Goal: Ask a question

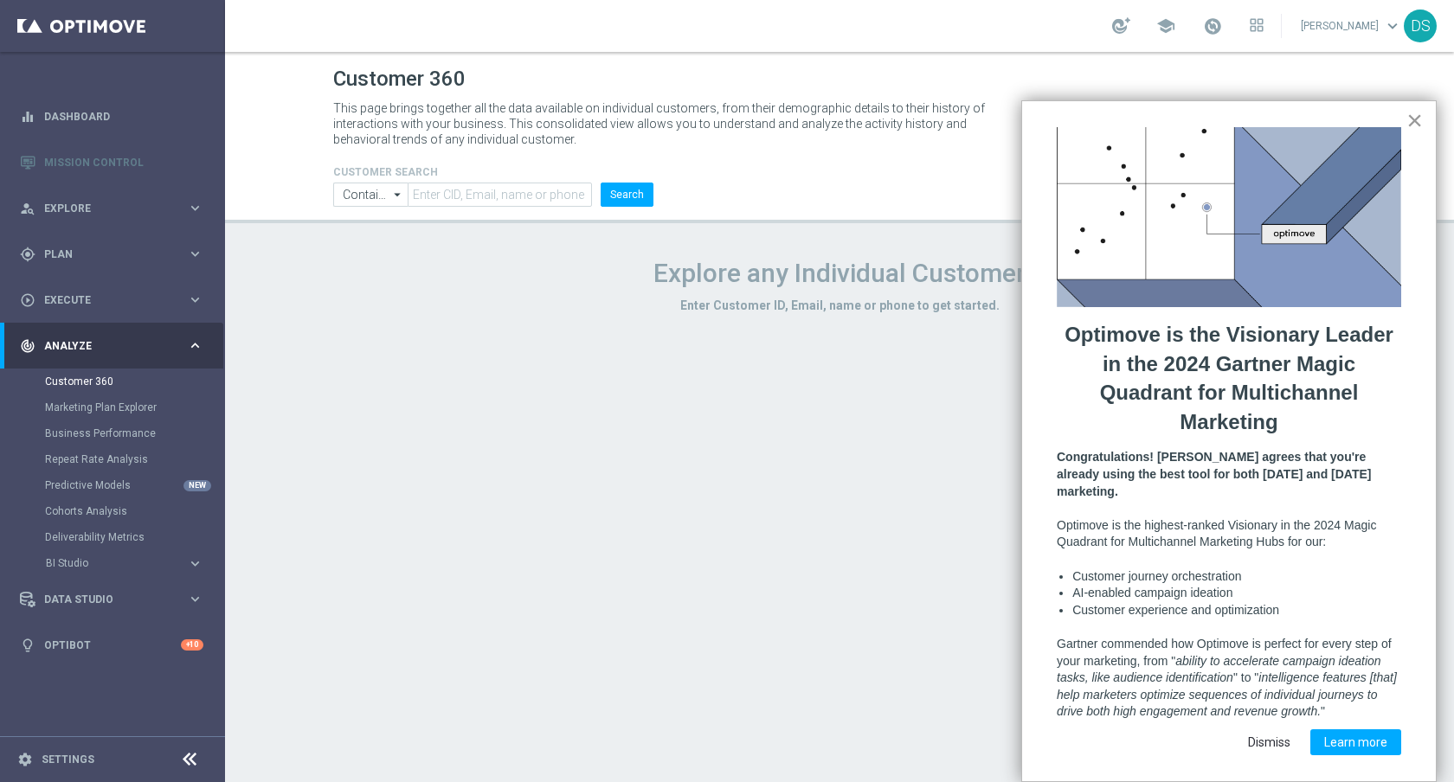
click at [1415, 118] on button "×" at bounding box center [1414, 120] width 16 height 28
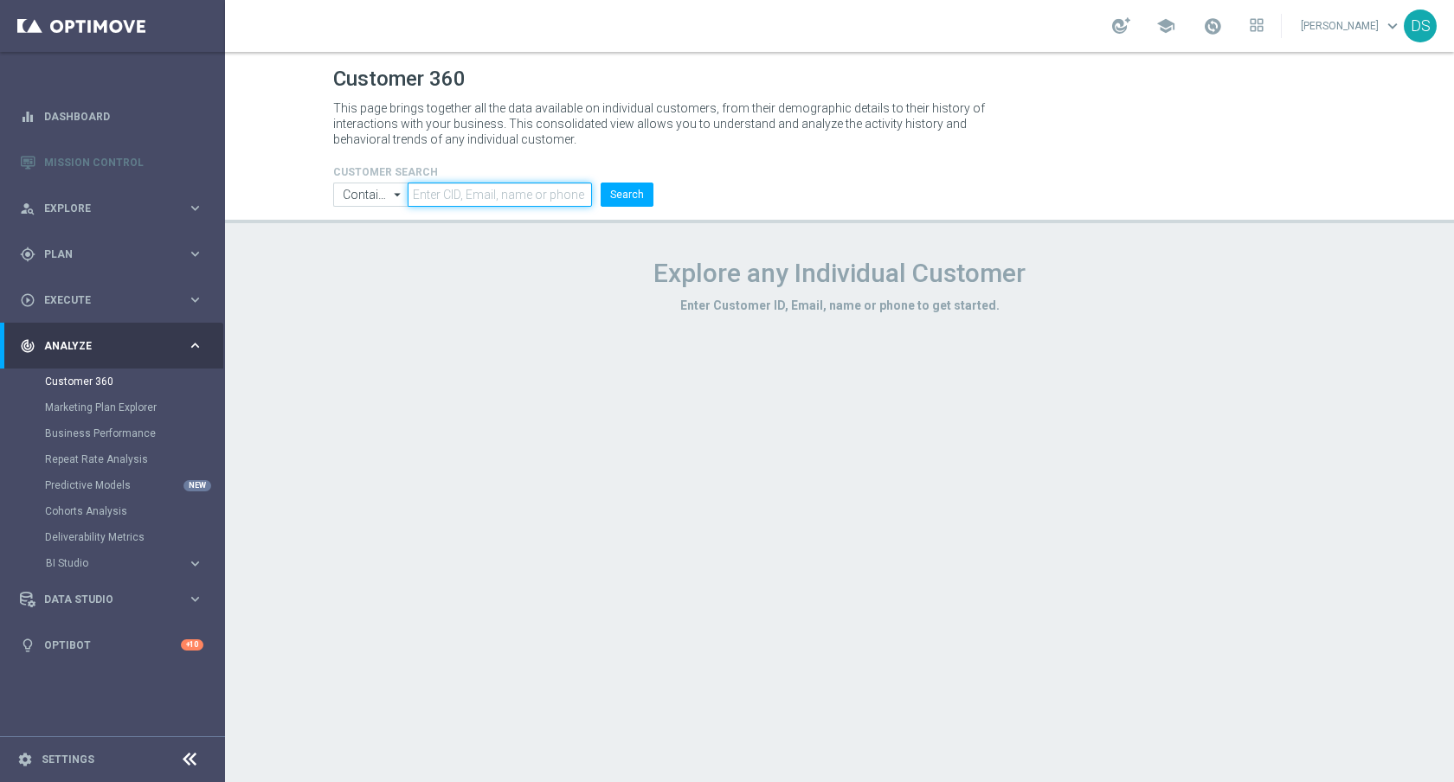
click at [552, 200] on input "text" at bounding box center [500, 195] width 184 height 24
click at [124, 408] on link "Marketing Plan Explorer" at bounding box center [112, 408] width 135 height 14
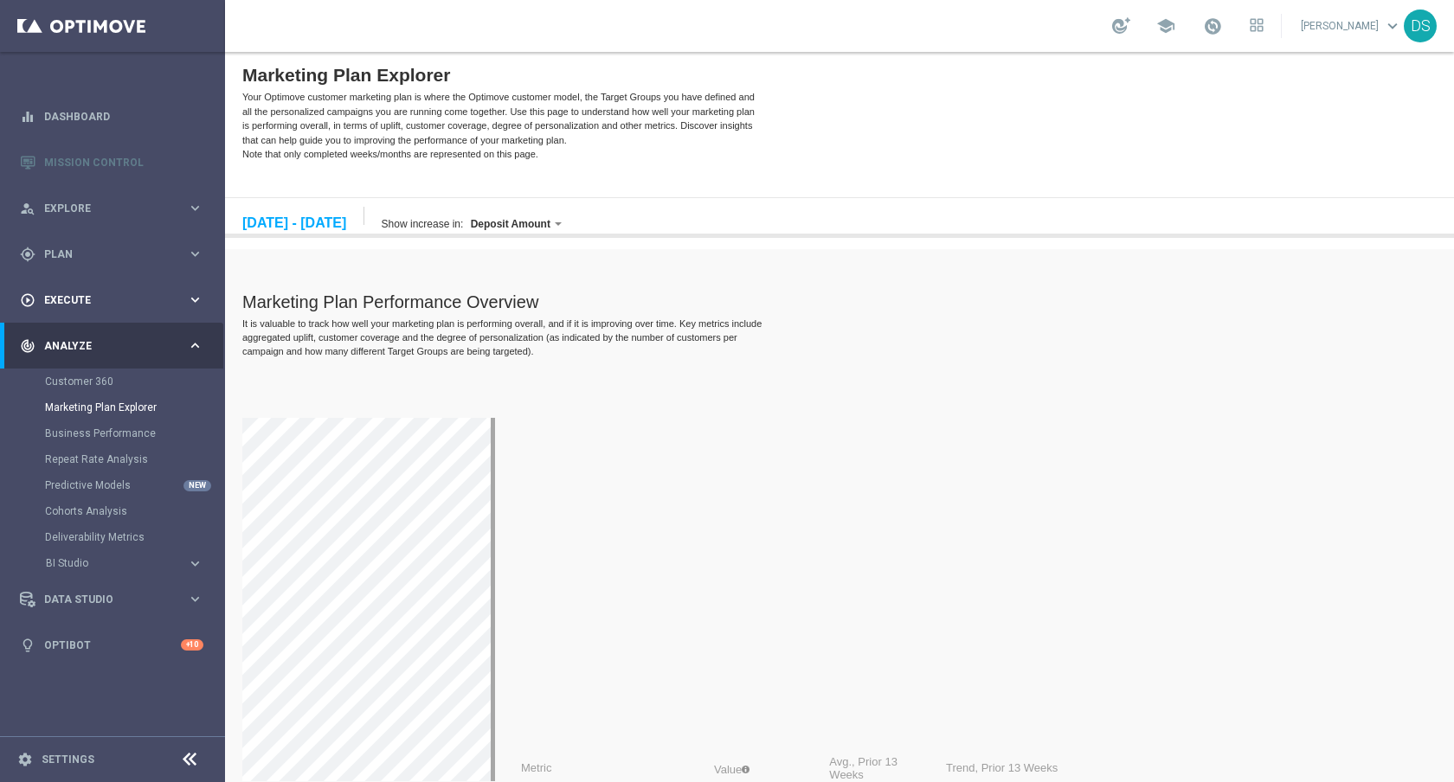
click at [74, 291] on div "play_circle_outline Execute keyboard_arrow_right" at bounding box center [111, 300] width 223 height 46
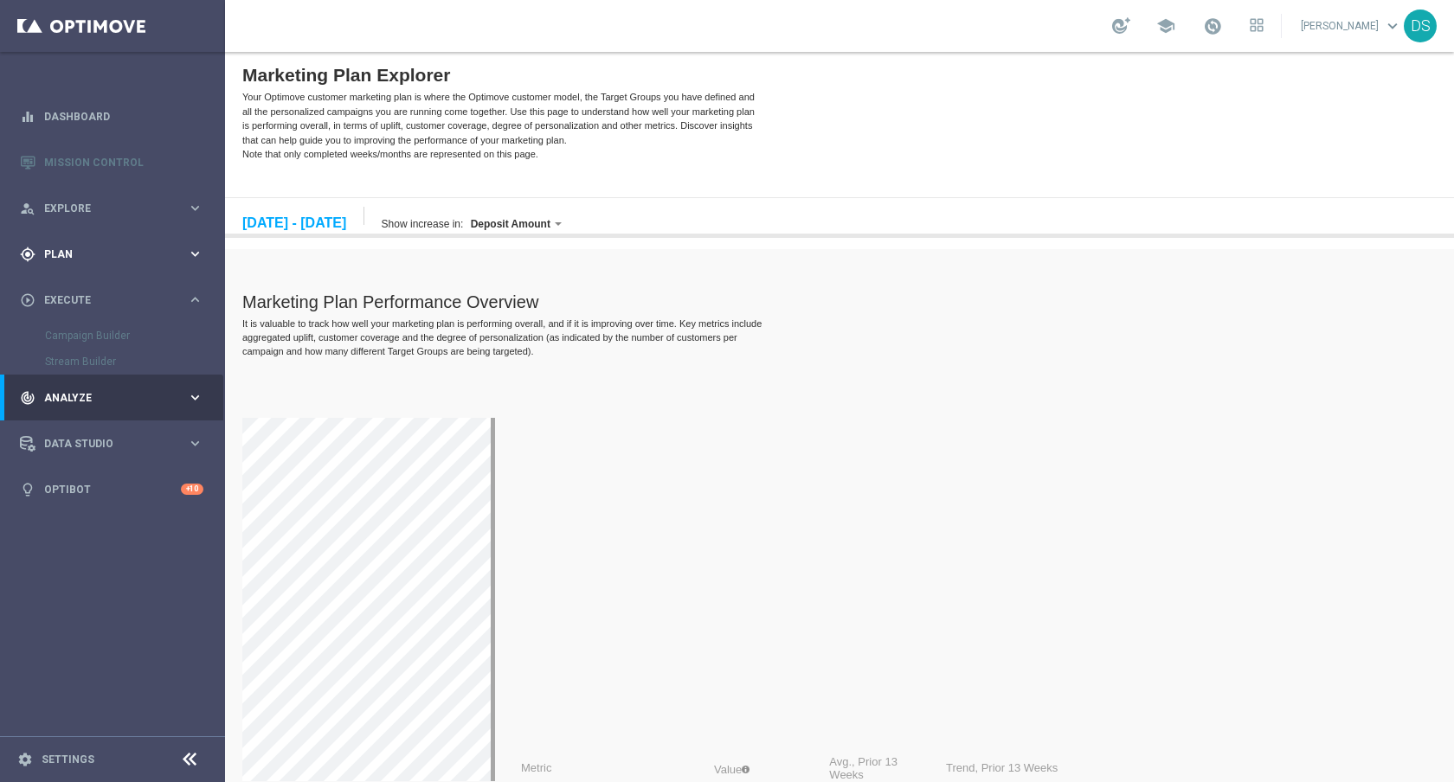
click at [69, 266] on div "gps_fixed Plan keyboard_arrow_right" at bounding box center [111, 254] width 223 height 46
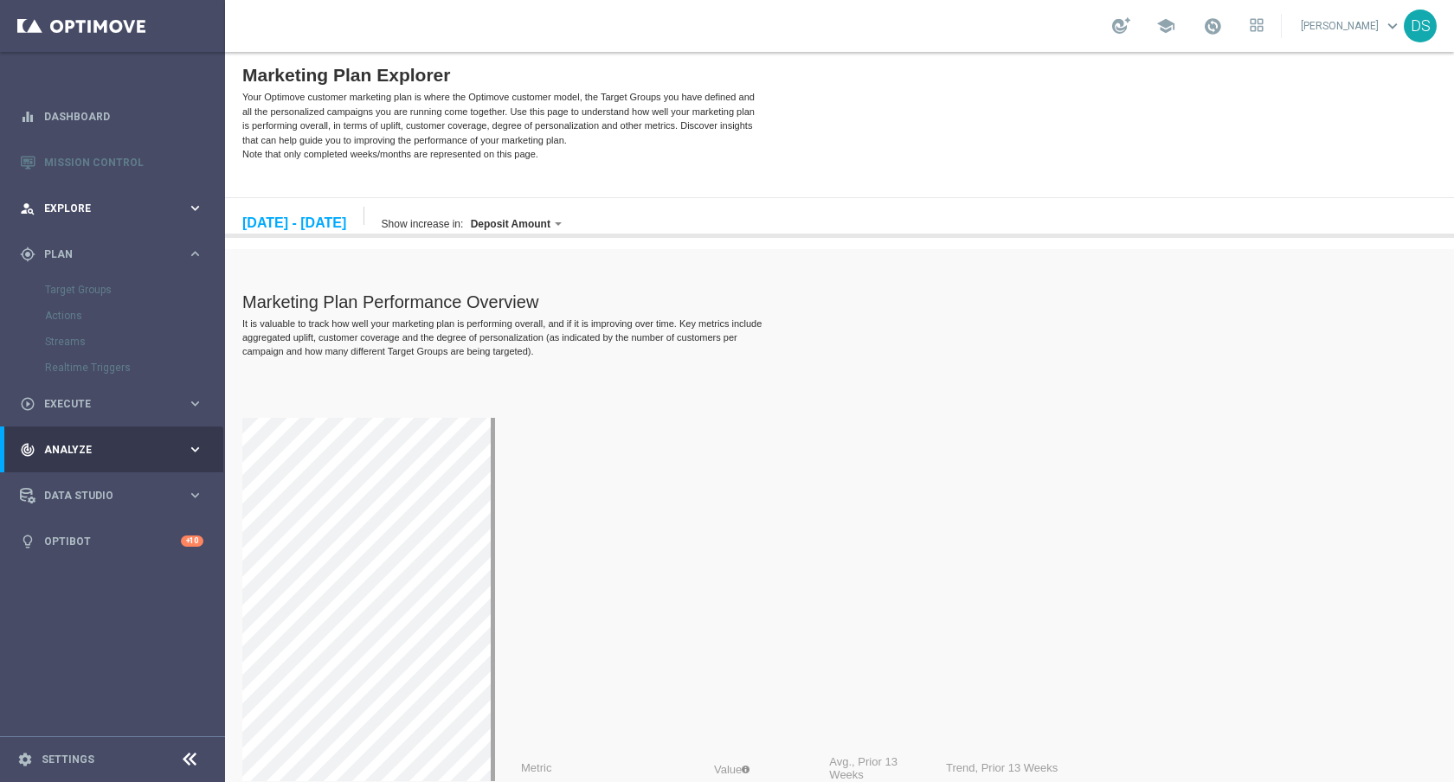
click at [78, 206] on span "Explore" at bounding box center [115, 208] width 143 height 10
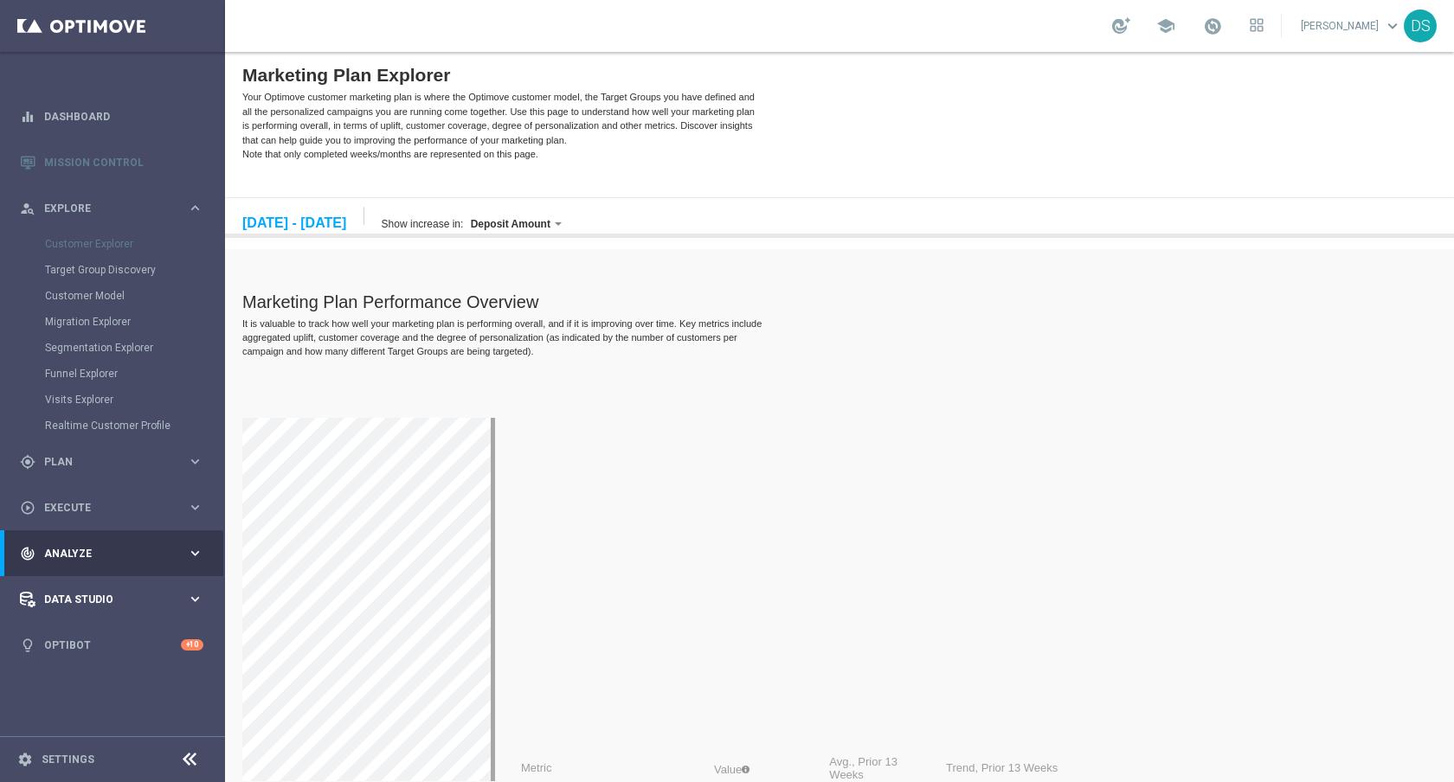
click at [56, 611] on div "Data Studio keyboard_arrow_right" at bounding box center [111, 599] width 223 height 46
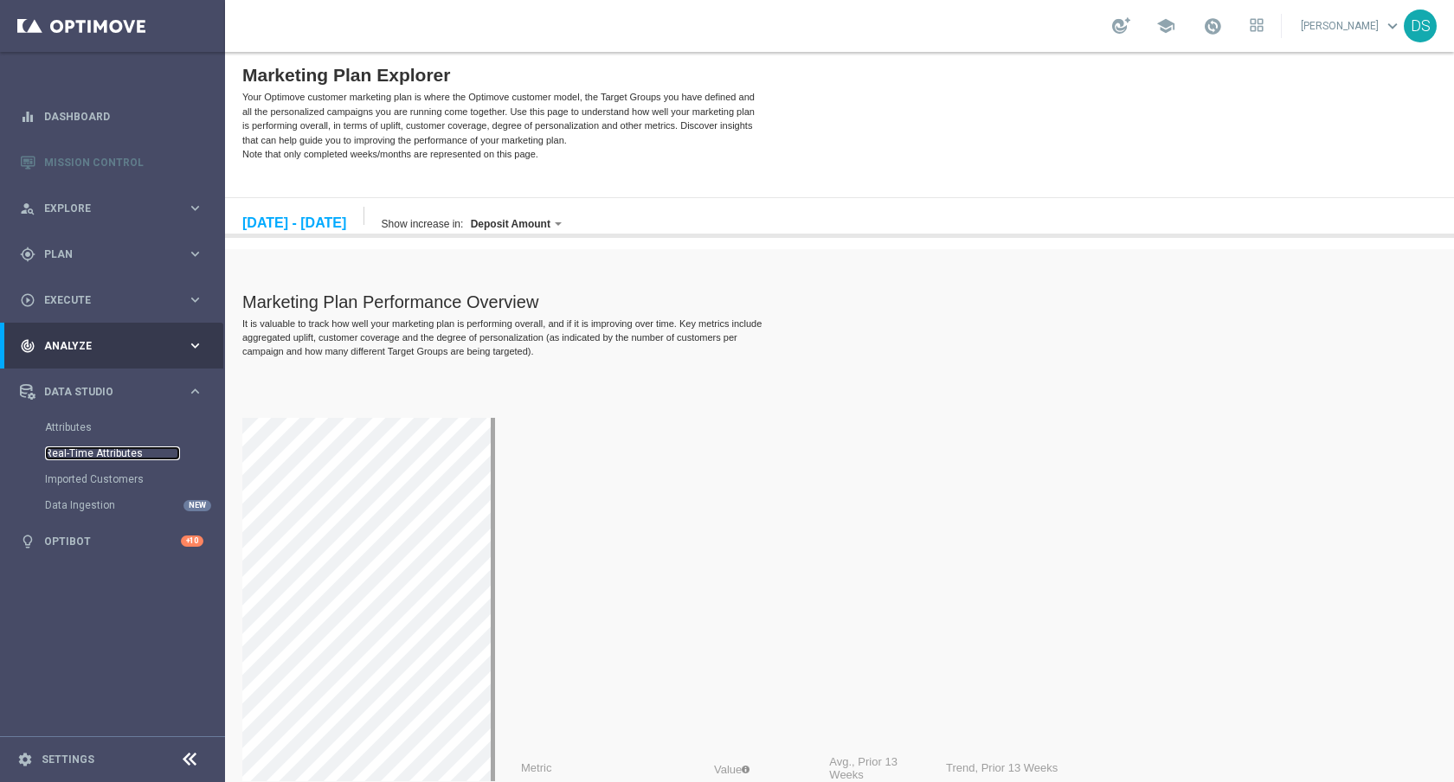
click at [100, 448] on link "Real-Time Attributes" at bounding box center [112, 454] width 135 height 14
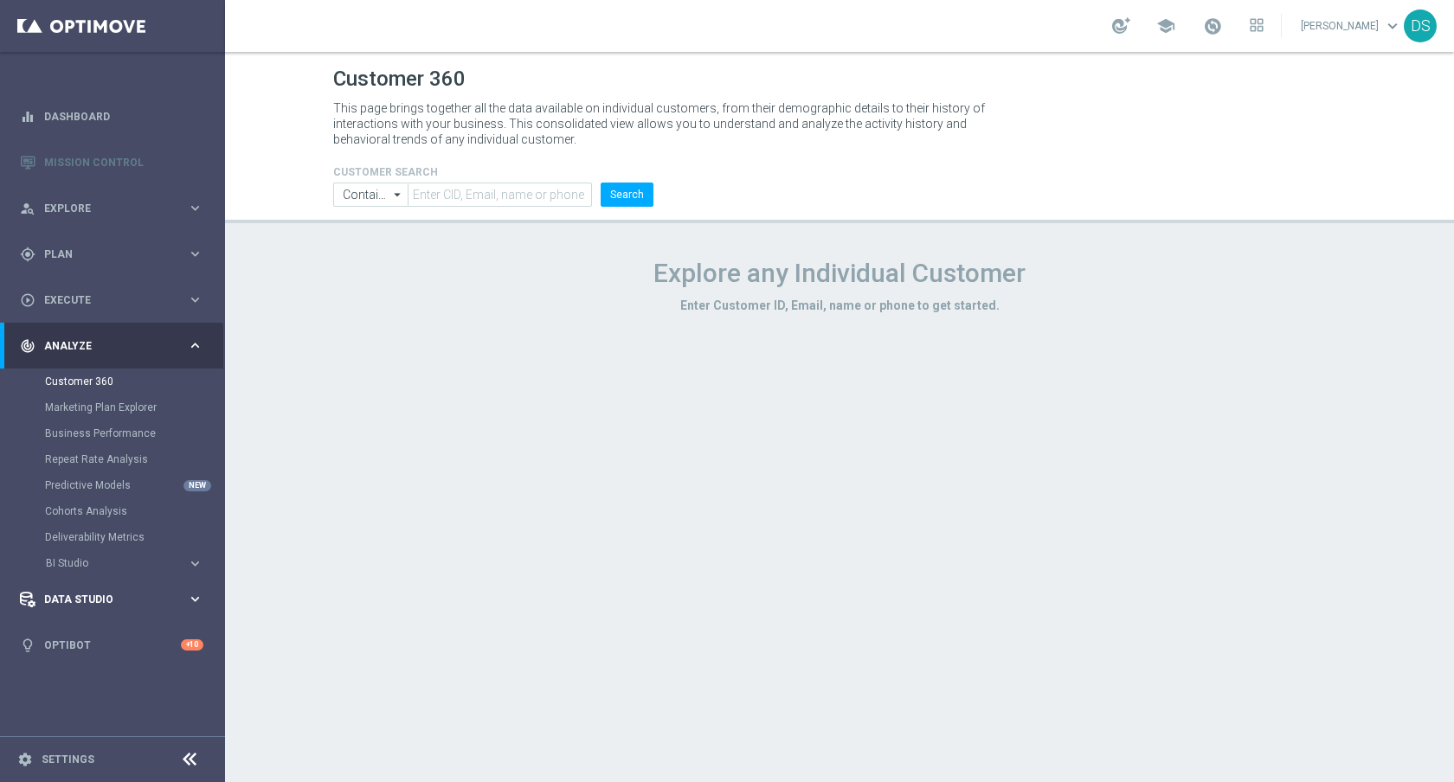
click at [59, 589] on div "Data Studio keyboard_arrow_right" at bounding box center [111, 599] width 223 height 46
click at [61, 505] on link "Data Ingestion" at bounding box center [112, 506] width 135 height 14
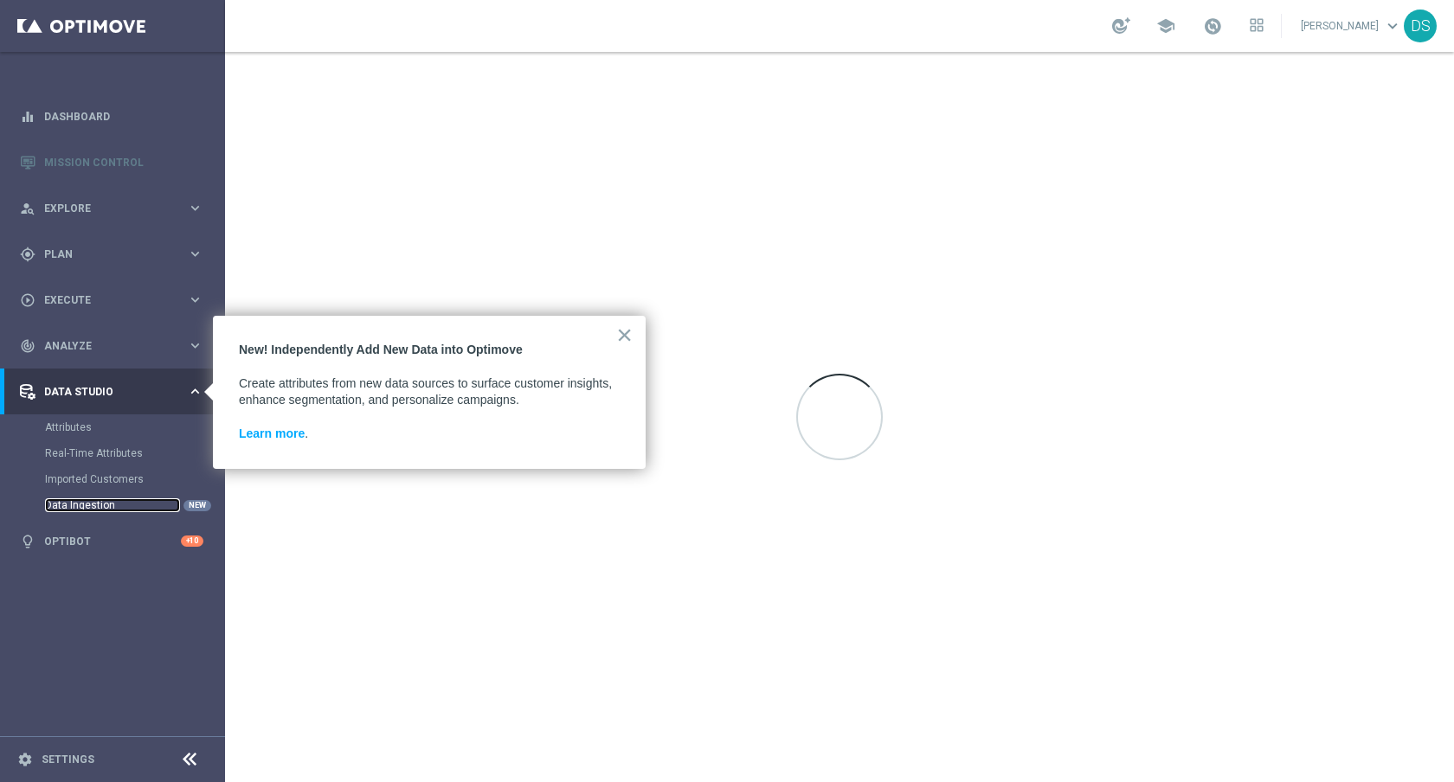
click at [61, 505] on link "Data Ingestion" at bounding box center [112, 506] width 135 height 14
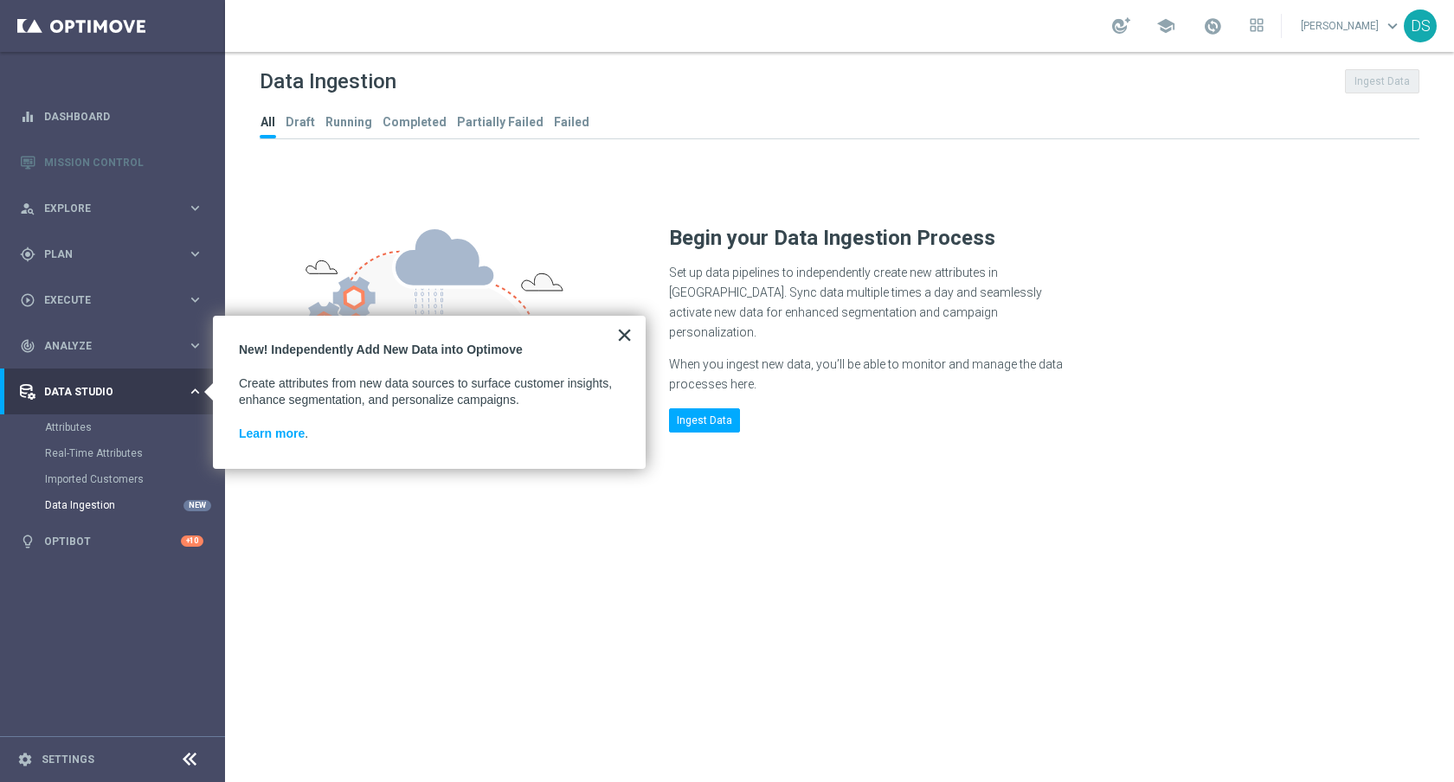
click at [631, 338] on button "×" at bounding box center [624, 335] width 16 height 28
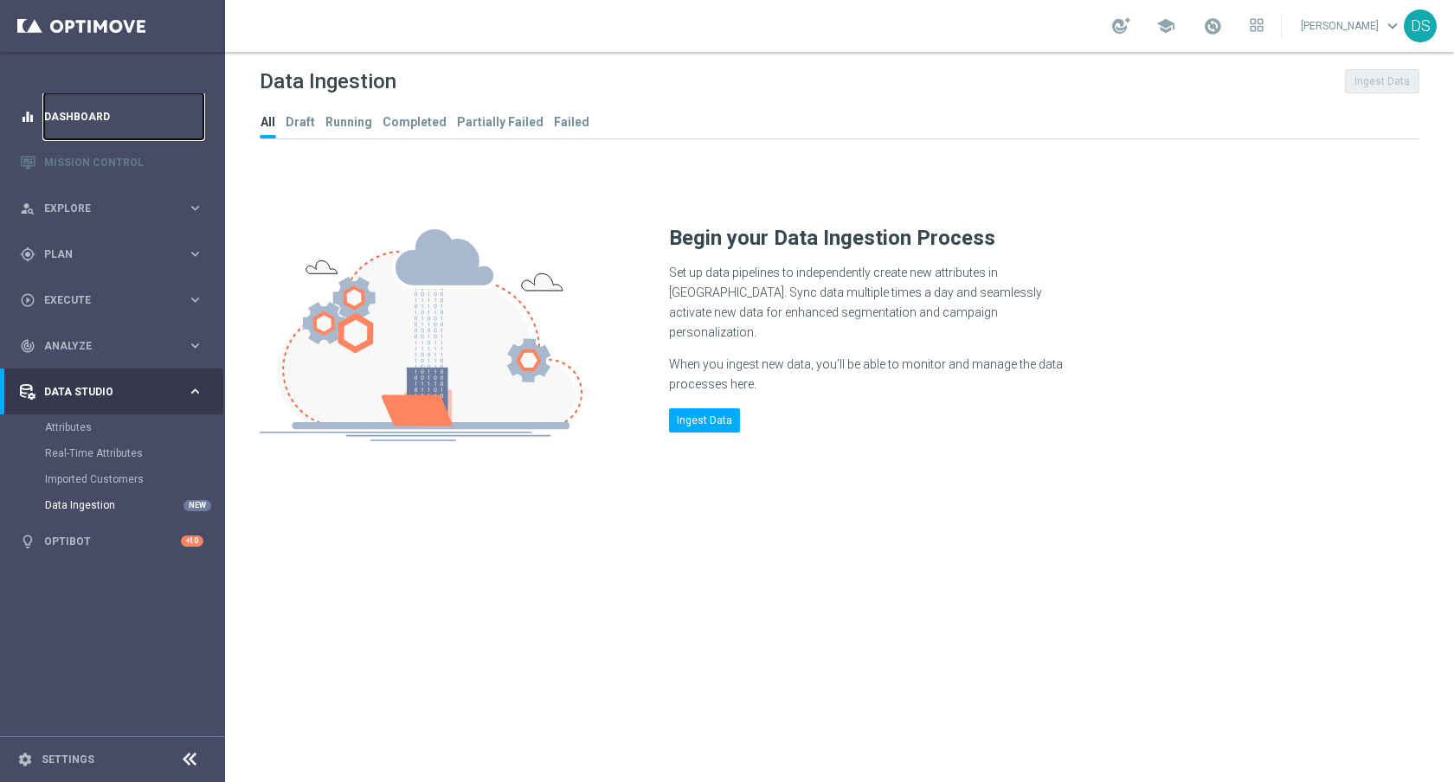
click at [74, 99] on link "Dashboard" at bounding box center [123, 116] width 159 height 46
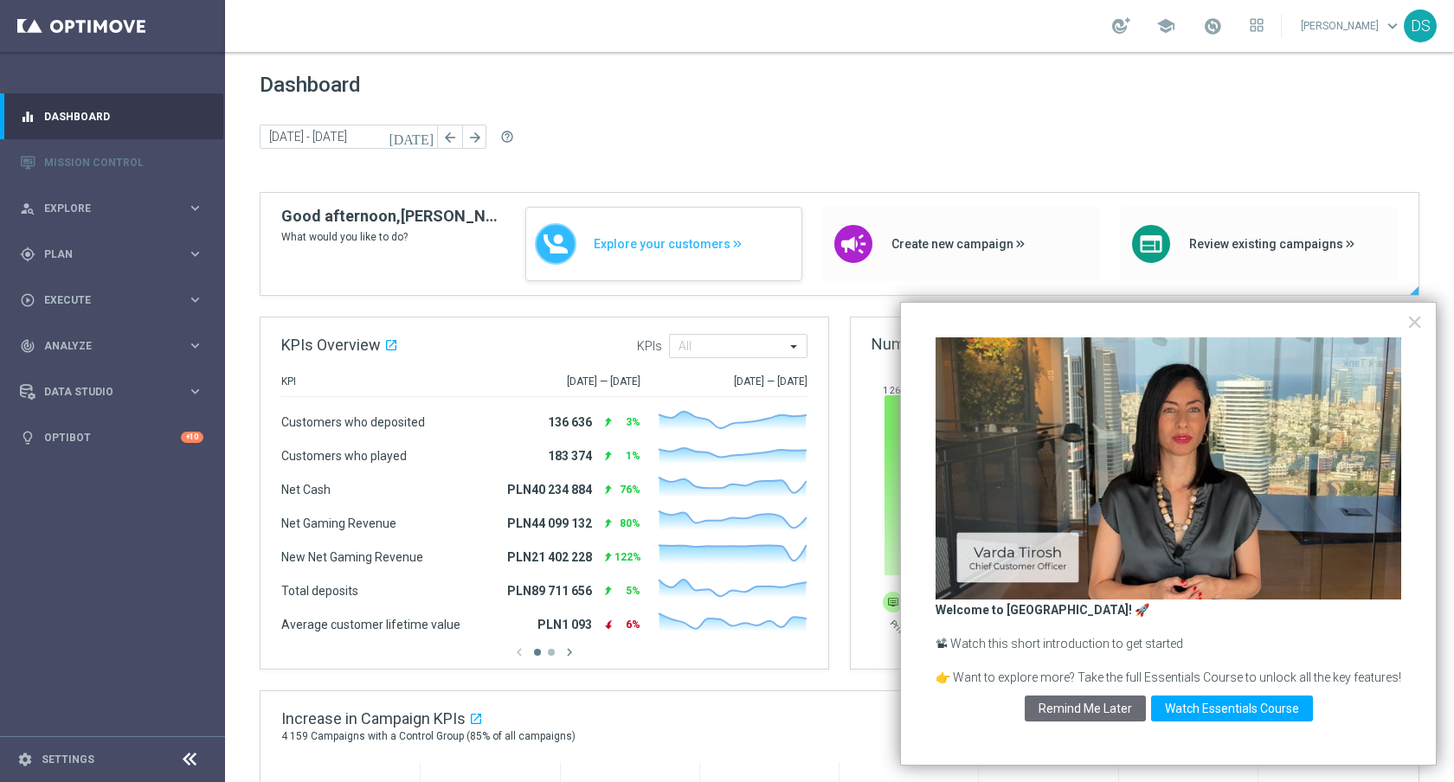
click at [614, 229] on div "Explore your customers" at bounding box center [663, 244] width 277 height 74
click at [1419, 322] on button "×" at bounding box center [1414, 322] width 16 height 28
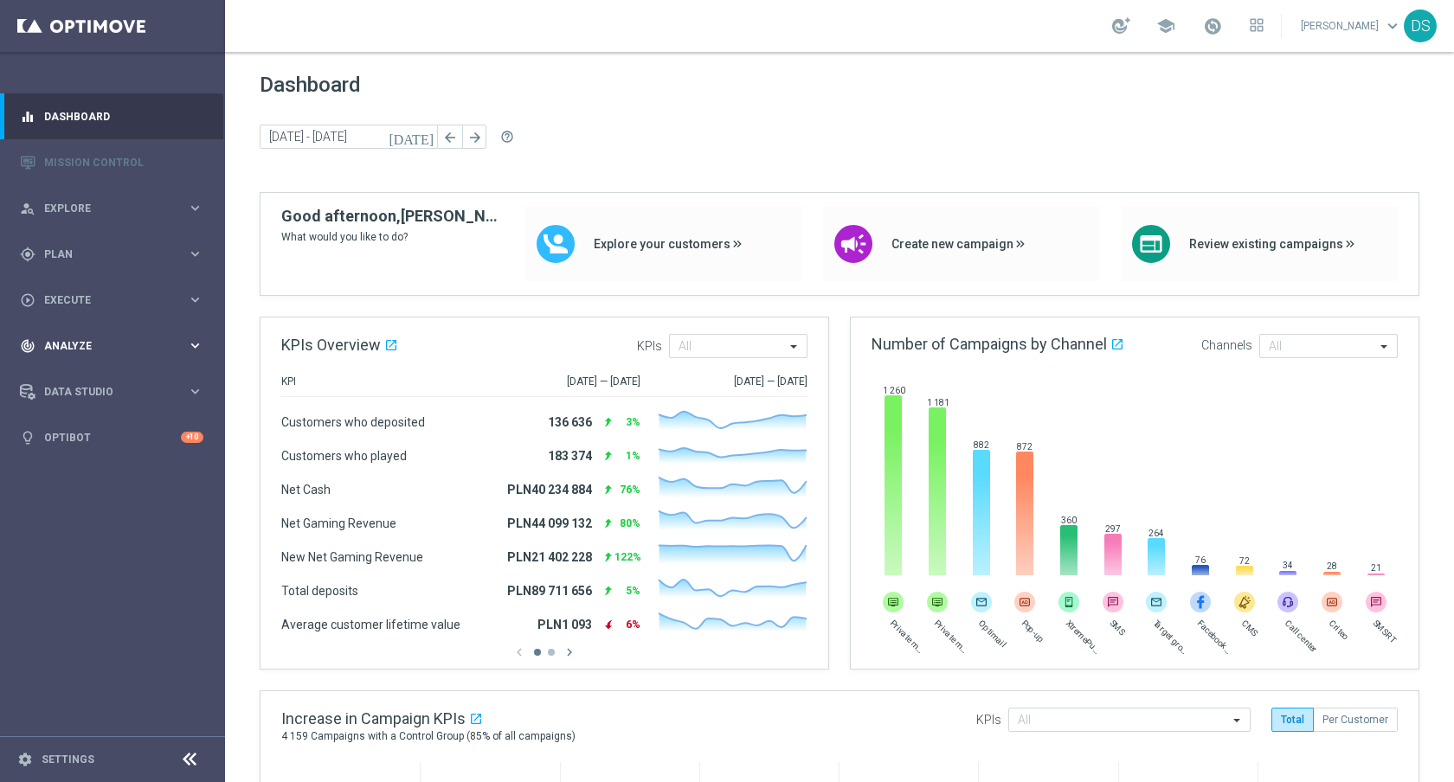
click at [106, 331] on div "track_changes Analyze keyboard_arrow_right" at bounding box center [111, 346] width 223 height 46
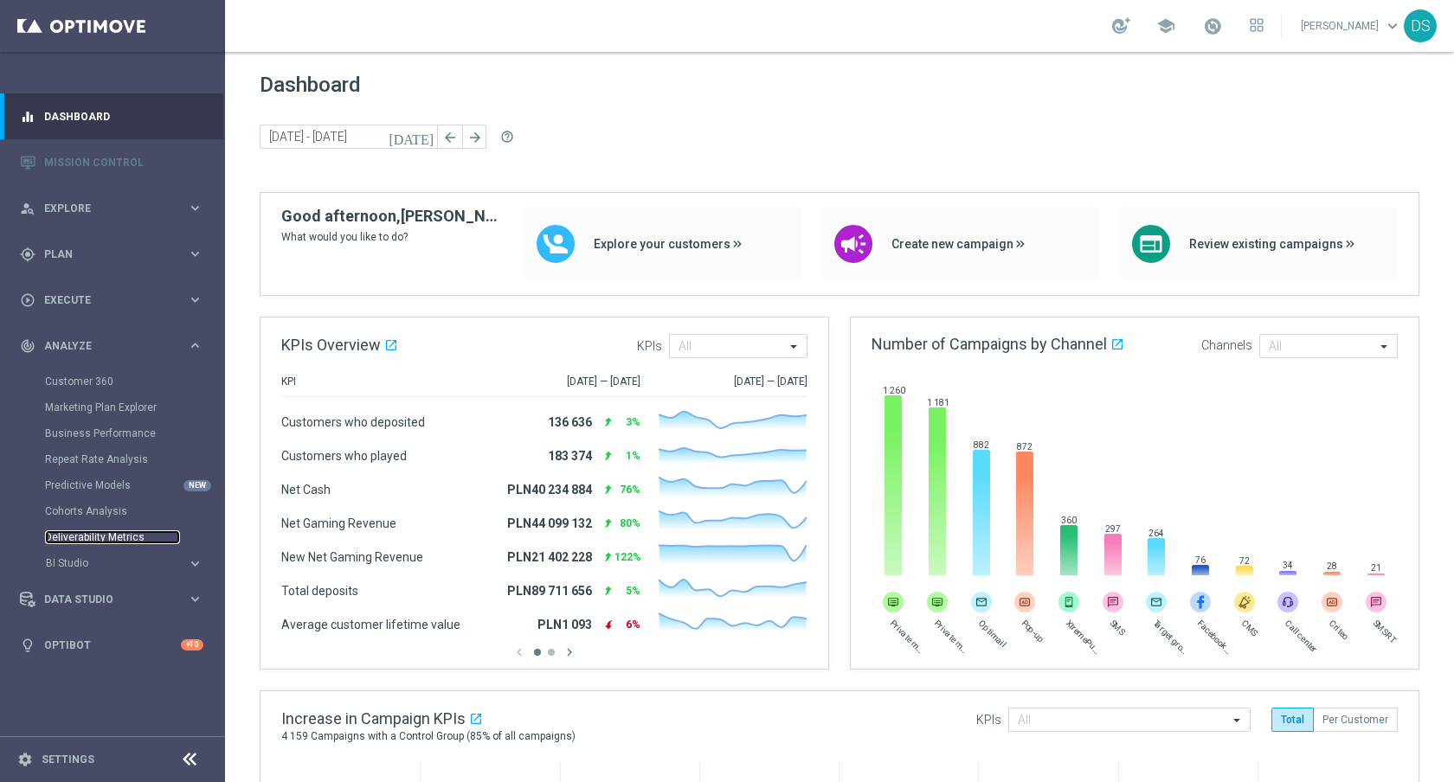
click at [81, 537] on link "Deliverability Metrics" at bounding box center [112, 538] width 135 height 14
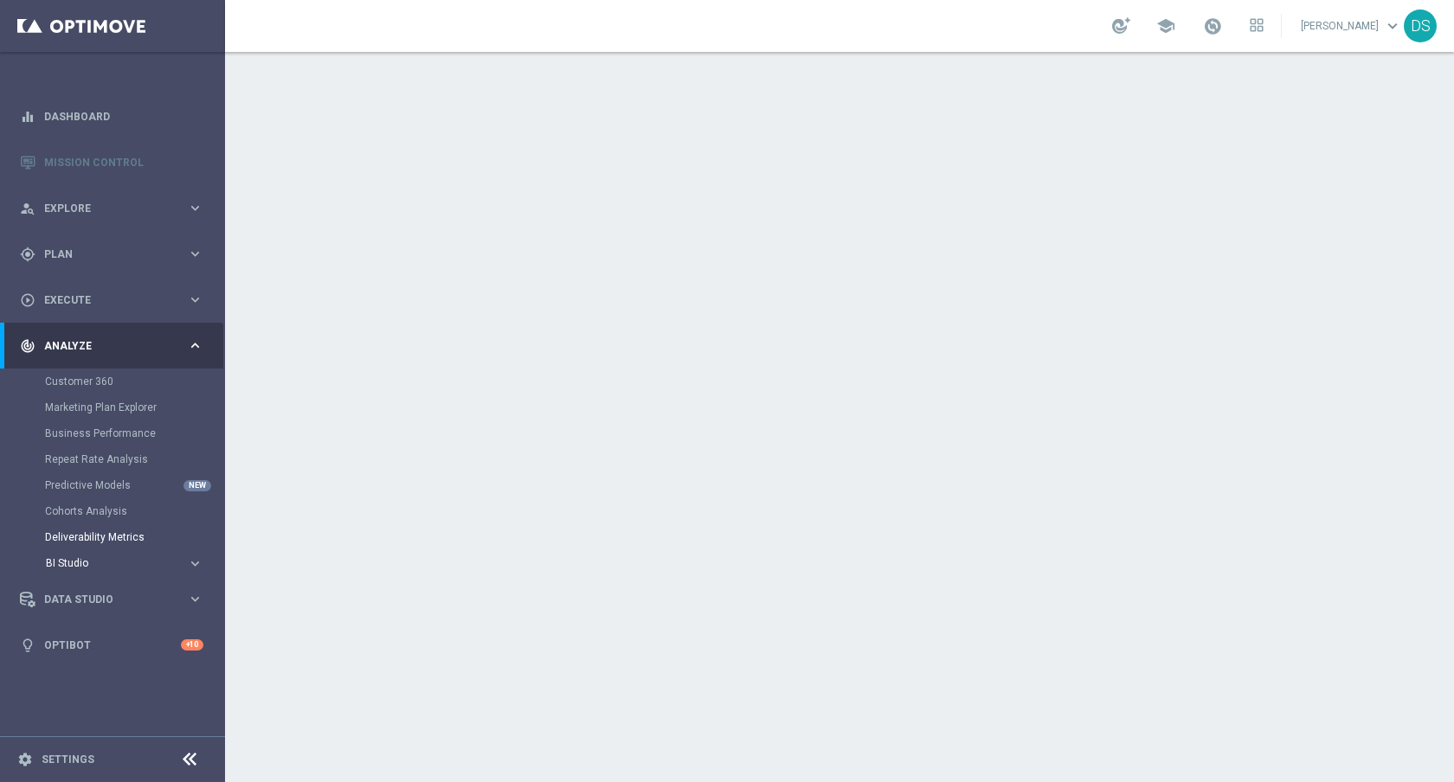
click at [91, 568] on span "BI Studio" at bounding box center [108, 563] width 124 height 10
click at [1175, 16] on span "school" at bounding box center [1165, 25] width 19 height 19
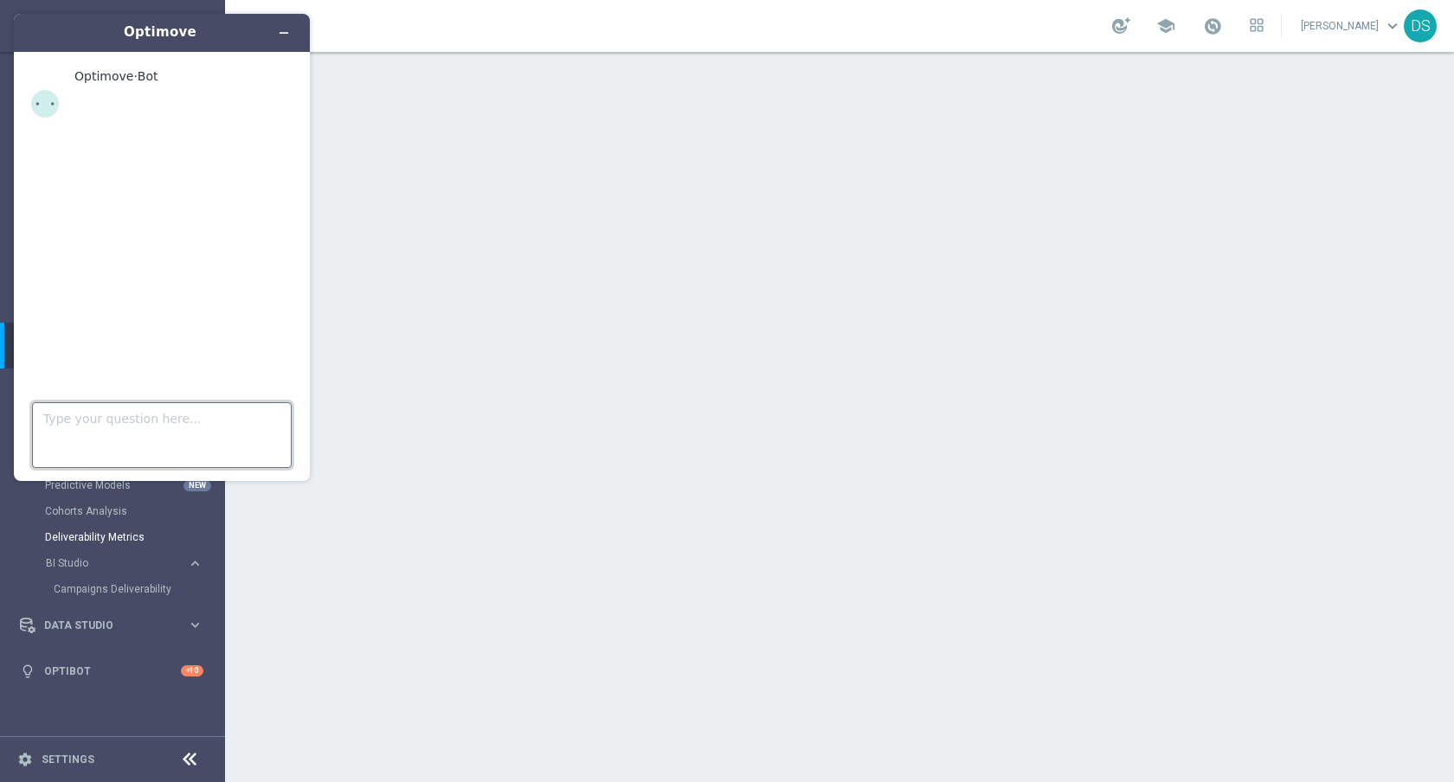
click at [117, 454] on textarea "Type your question here..." at bounding box center [162, 435] width 260 height 66
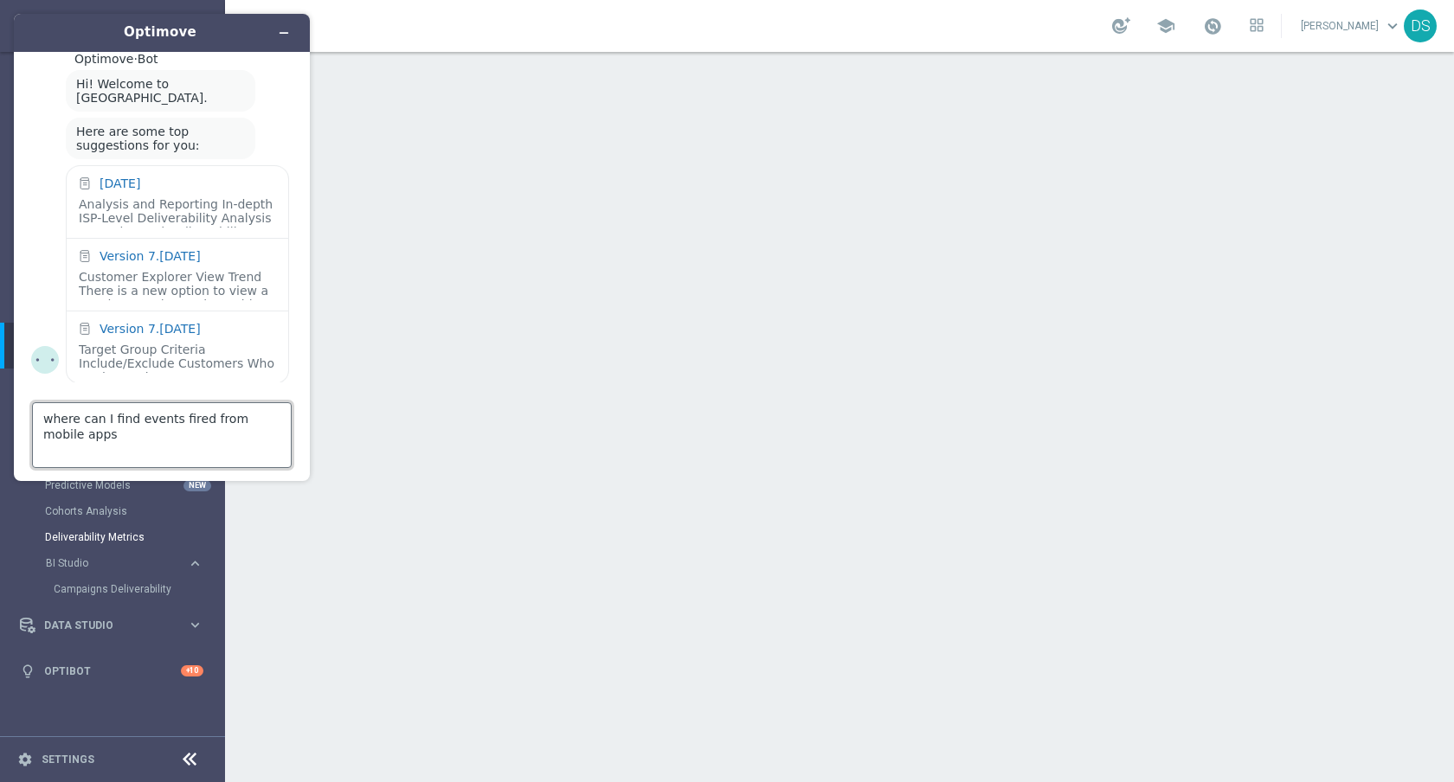
type textarea "where can I find events fired from mobile apps?"
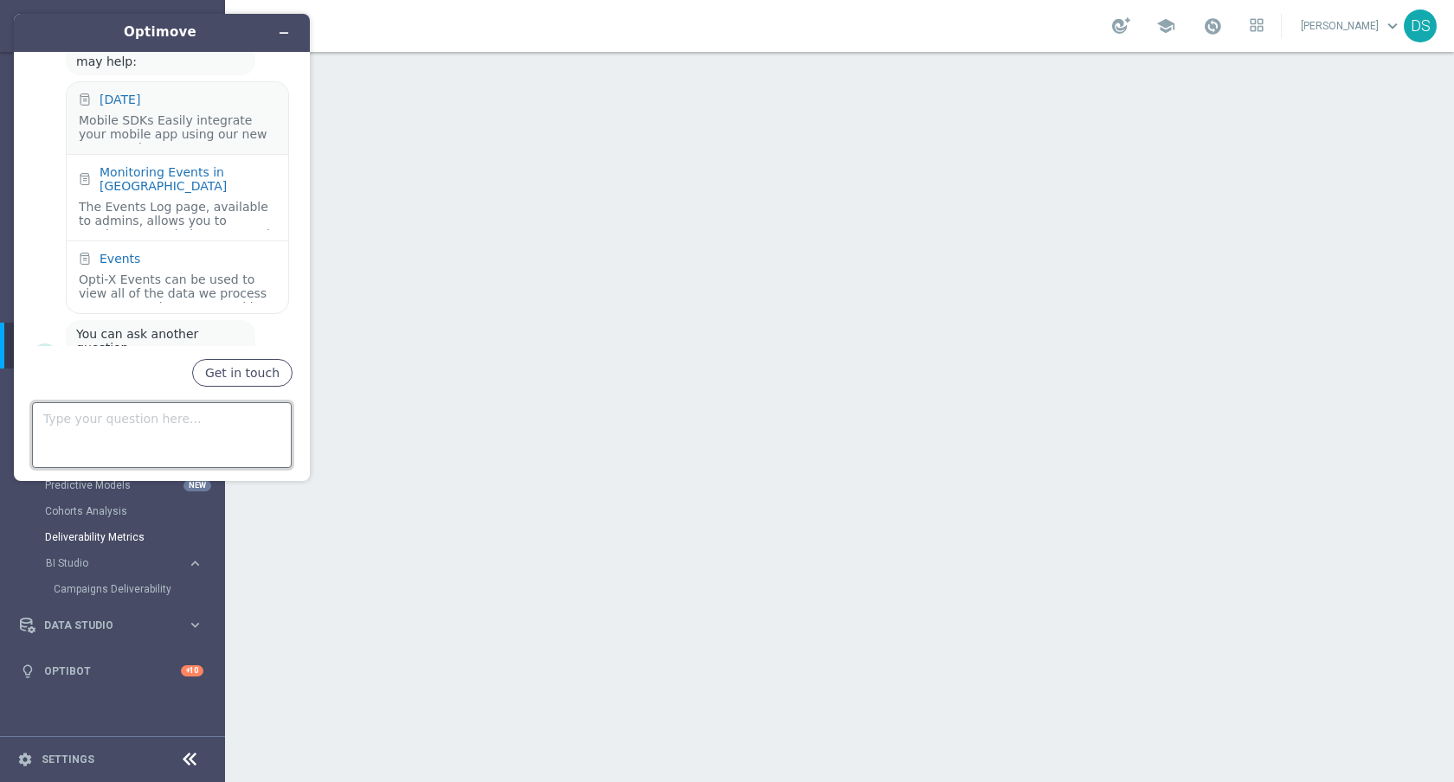
scroll to position [443, 0]
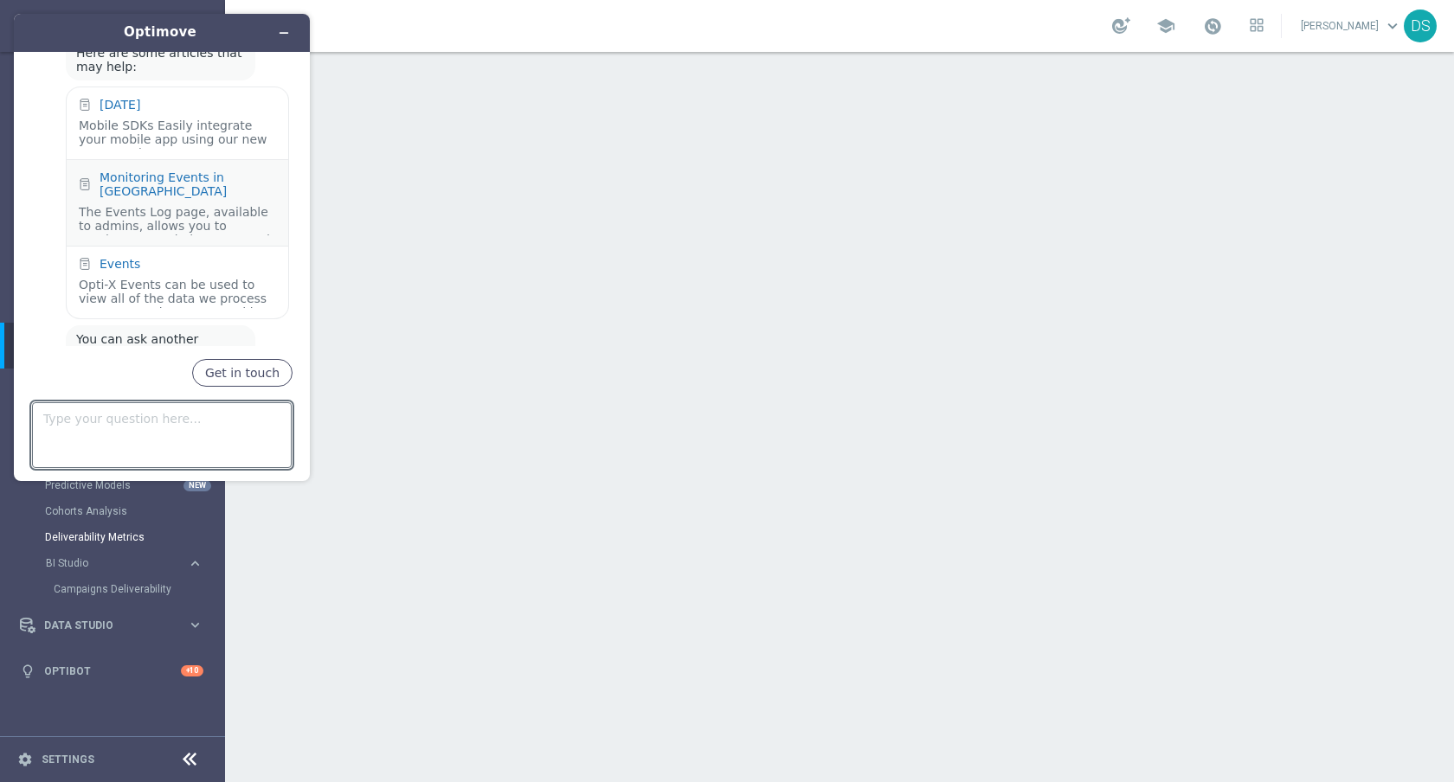
click at [199, 177] on div "Monitoring Events in [GEOGRAPHIC_DATA] The Events Log page, available to admins…" at bounding box center [178, 203] width 222 height 86
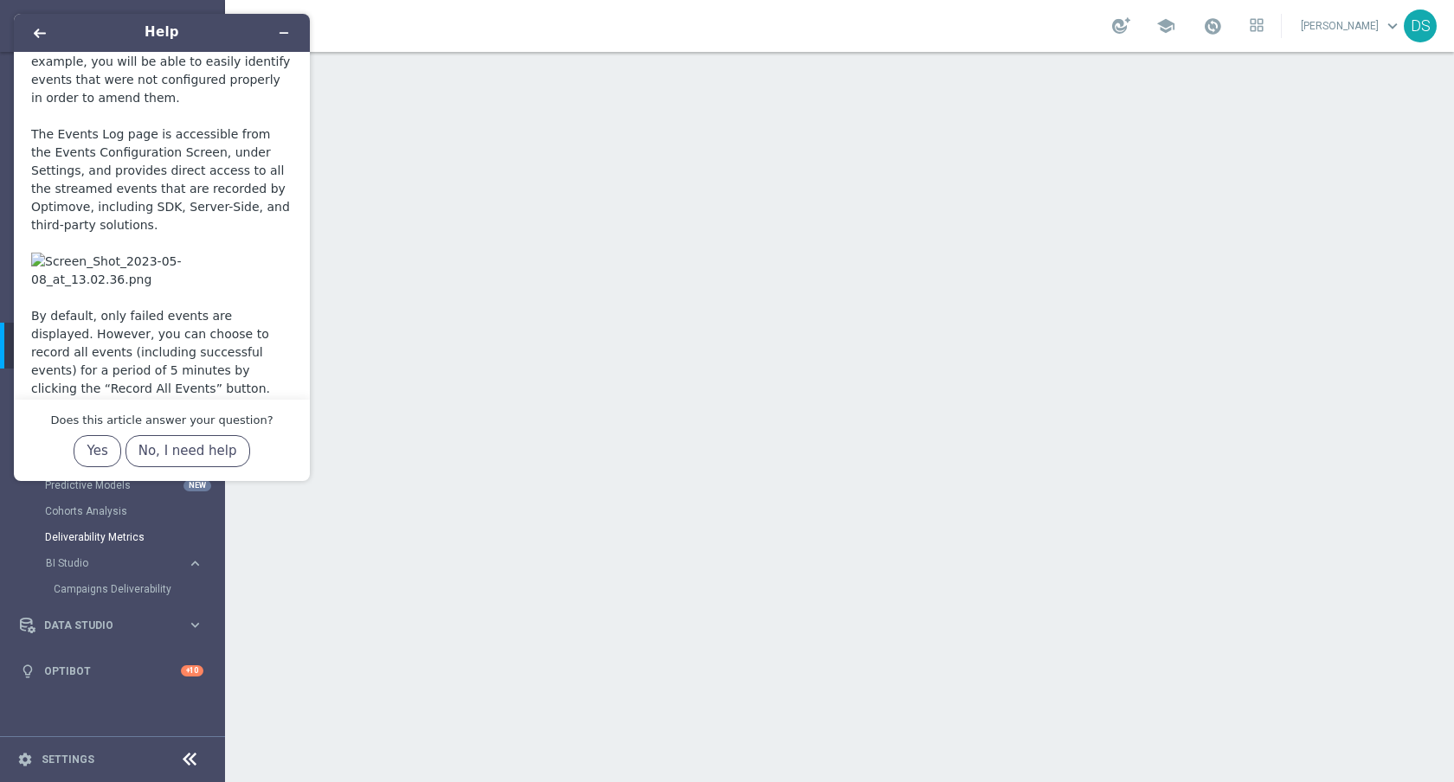
scroll to position [126, 0]
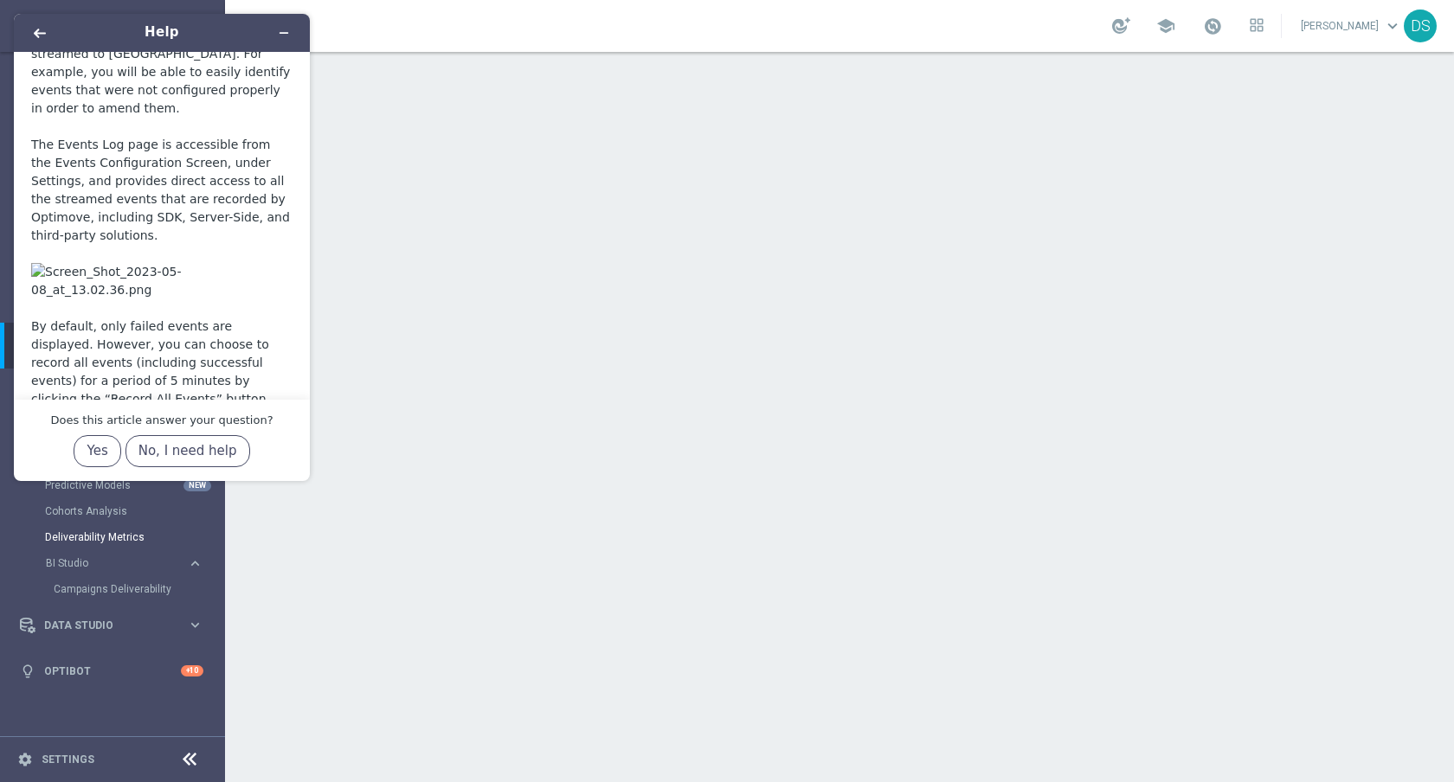
click at [120, 293] on img at bounding box center [161, 281] width 261 height 36
click at [80, 277] on img at bounding box center [161, 281] width 261 height 36
click at [279, 39] on button "Minimize widget" at bounding box center [284, 33] width 28 height 24
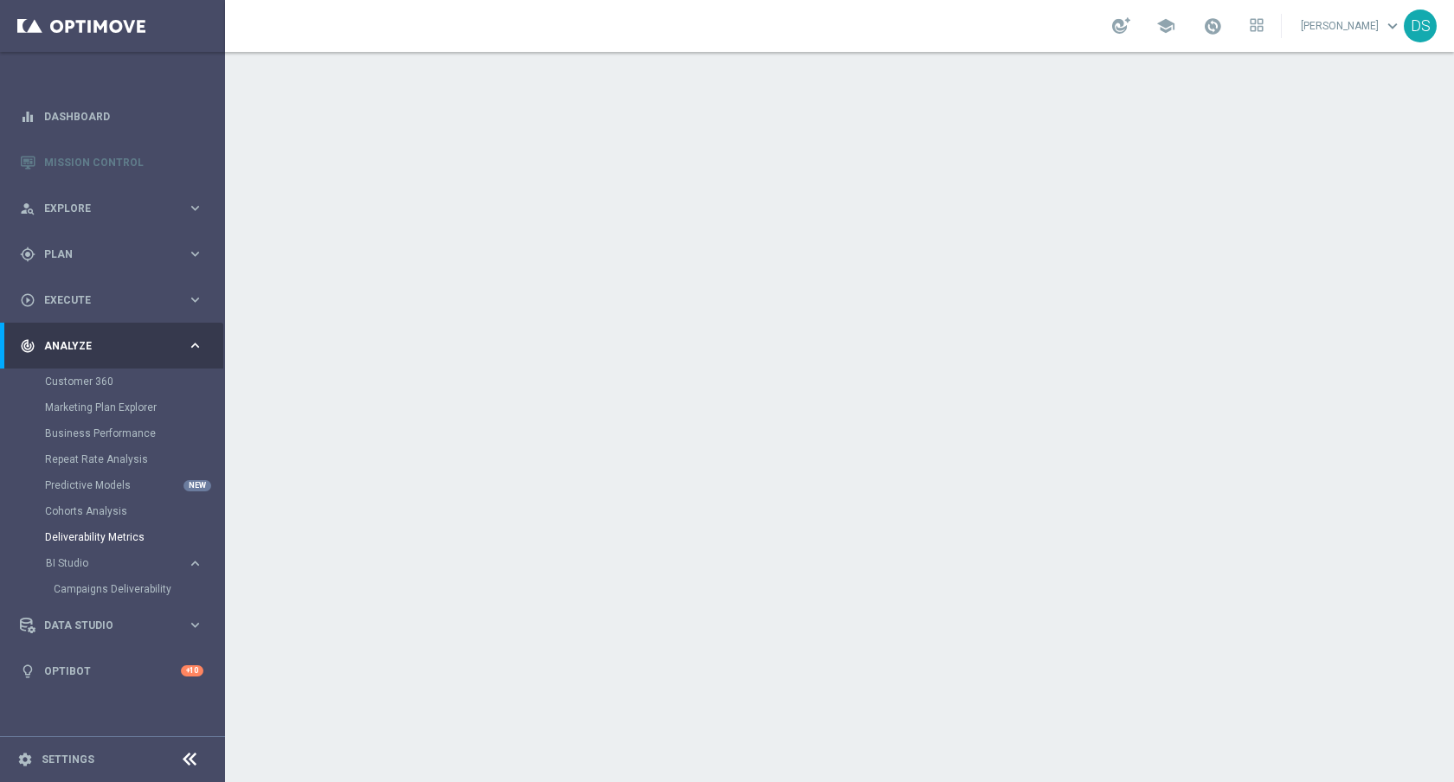
click at [112, 347] on span "Analyze" at bounding box center [115, 346] width 143 height 10
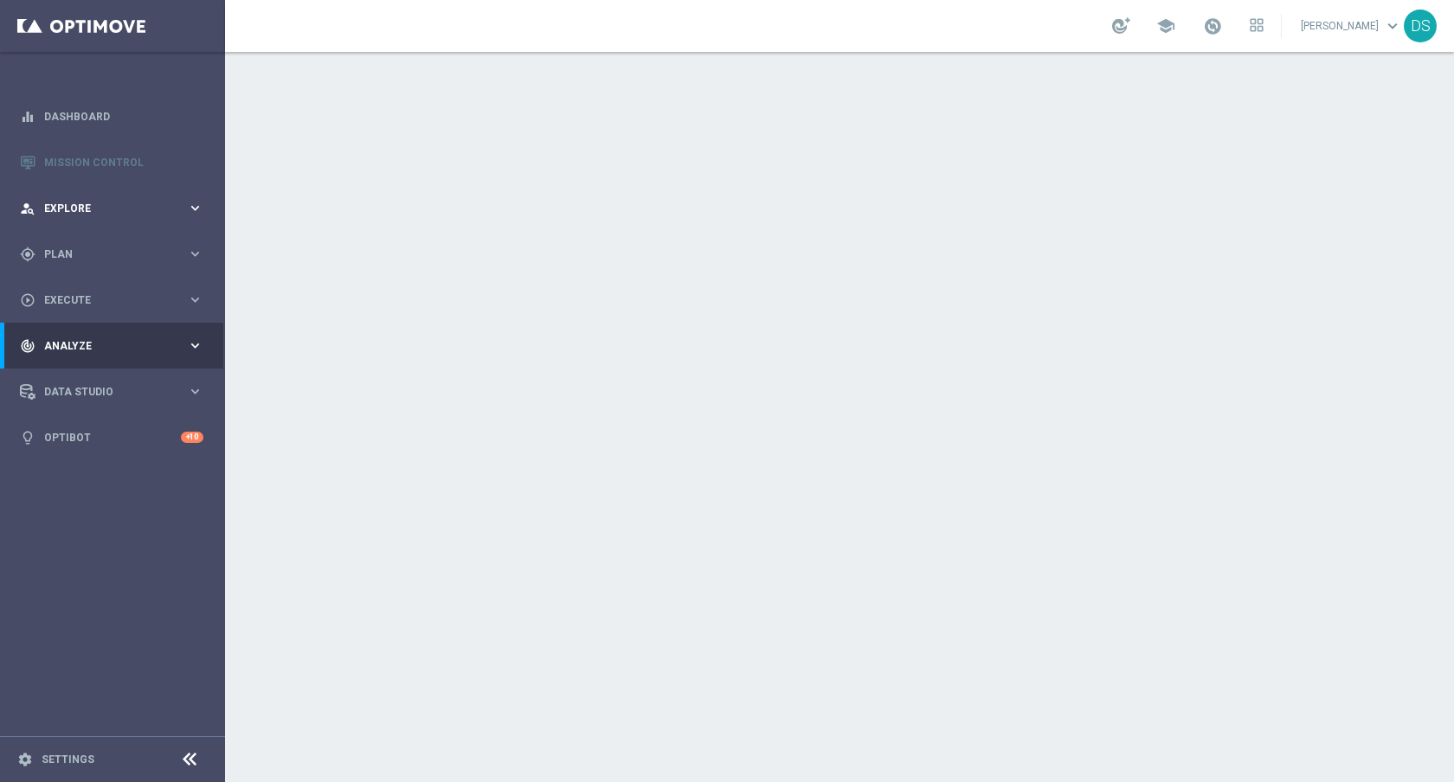
click at [144, 190] on div "person_search Explore keyboard_arrow_right" at bounding box center [111, 208] width 223 height 46
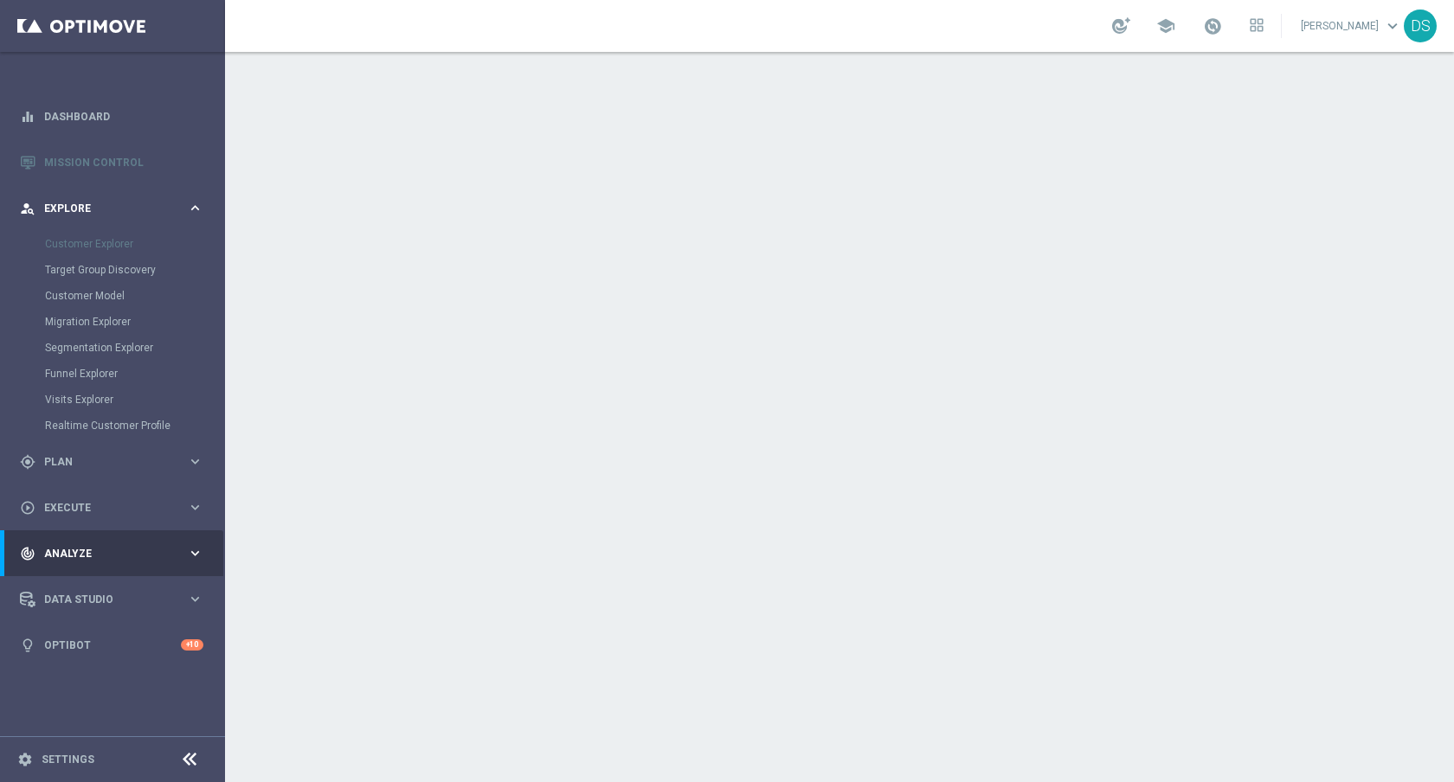
click at [144, 190] on div "person_search Explore keyboard_arrow_right" at bounding box center [111, 208] width 223 height 46
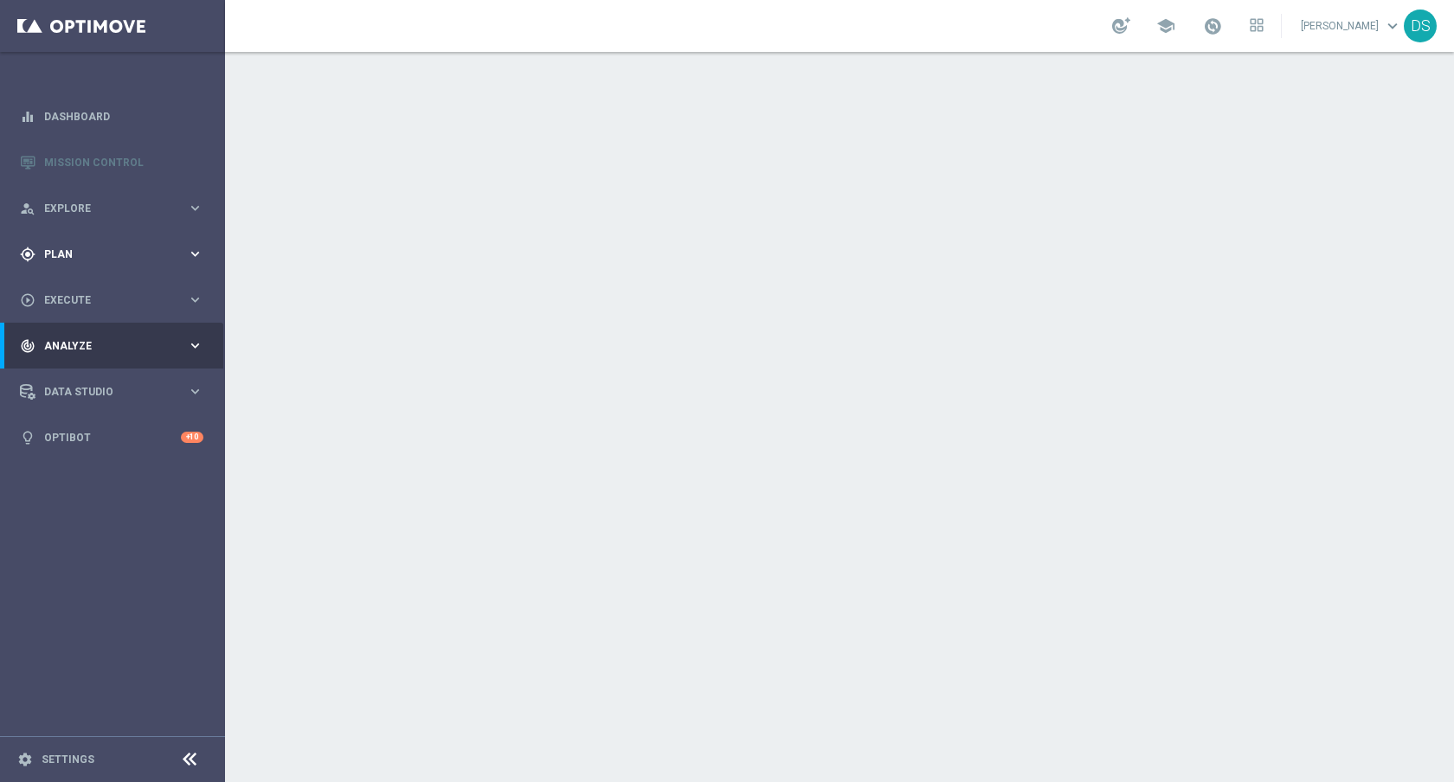
click at [129, 239] on div "gps_fixed Plan keyboard_arrow_right" at bounding box center [111, 254] width 223 height 46
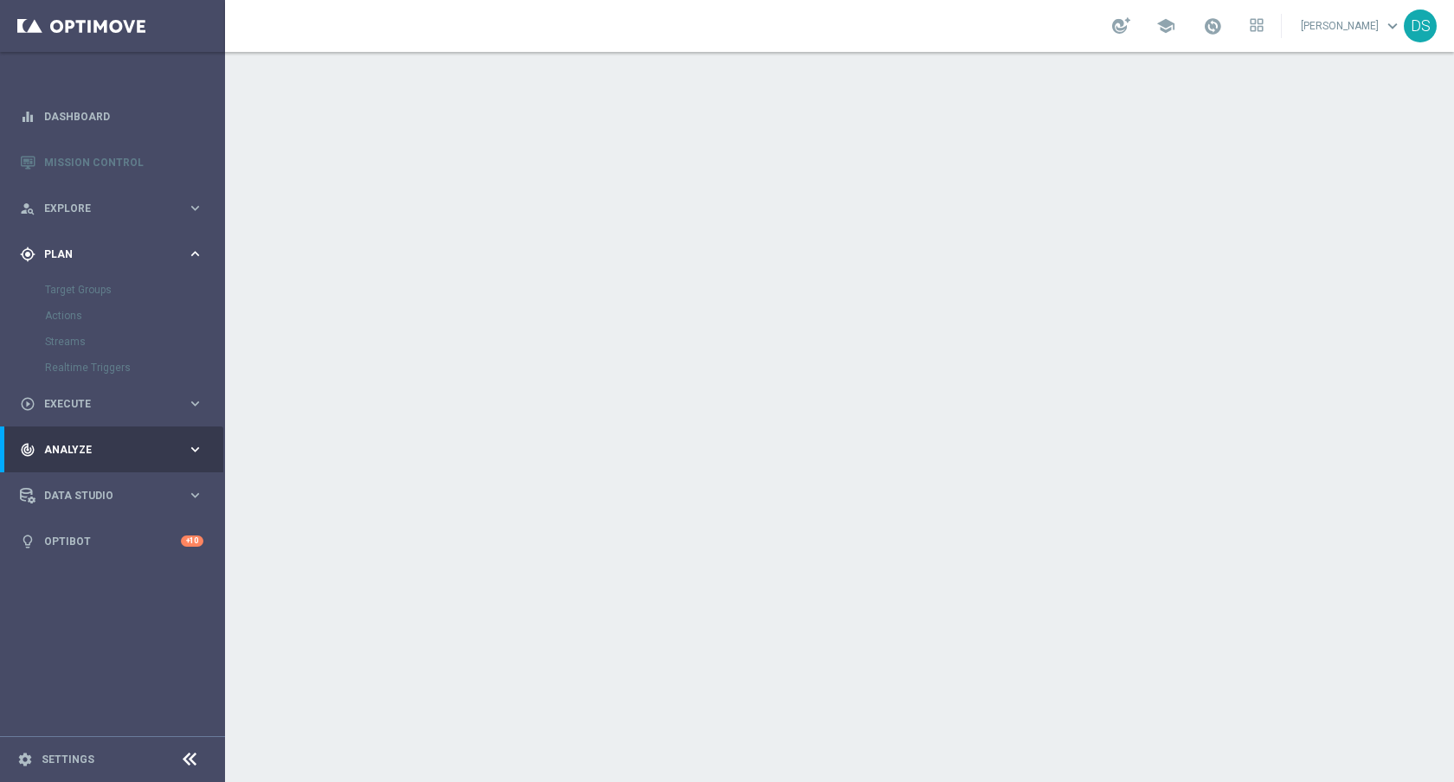
click at [129, 239] on div "gps_fixed Plan keyboard_arrow_right" at bounding box center [111, 254] width 223 height 46
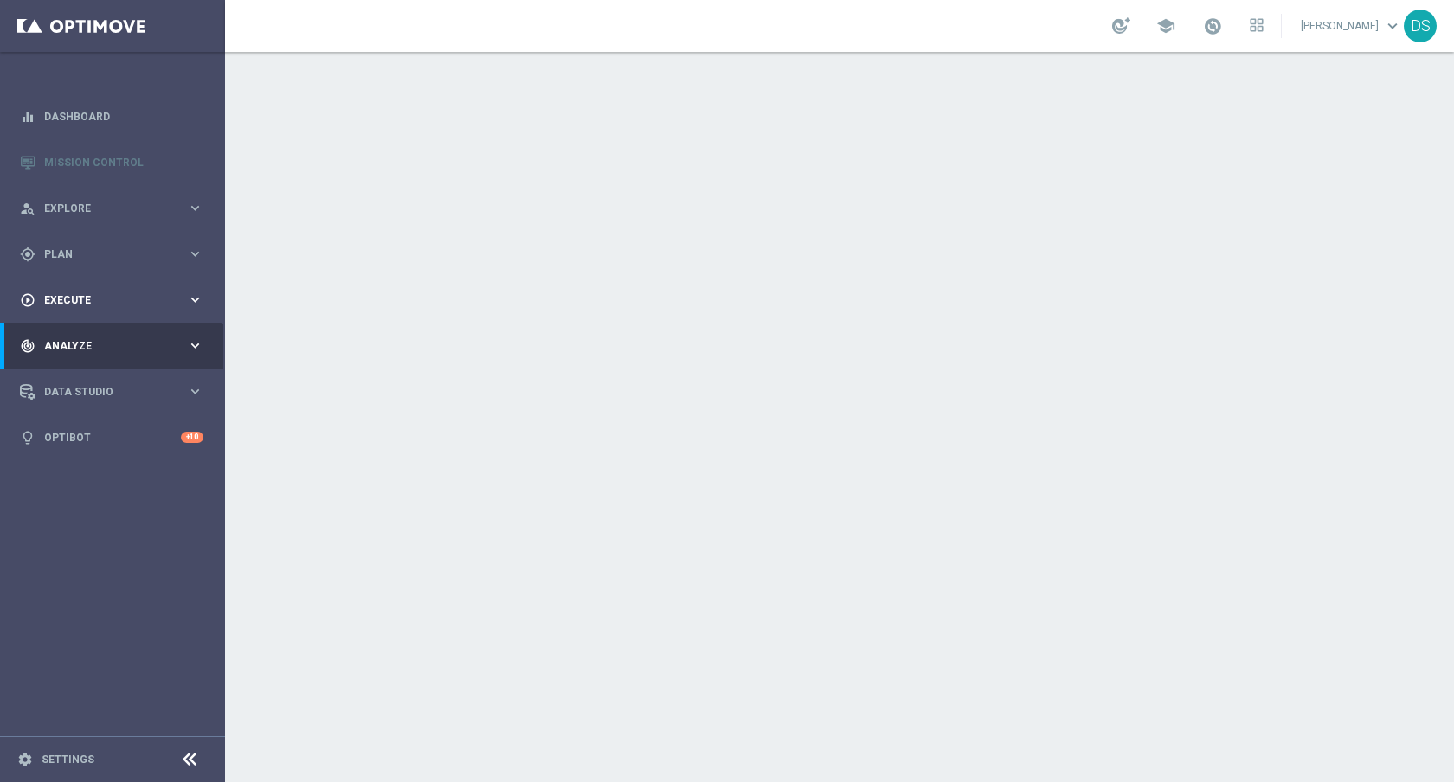
click at [113, 303] on span "Execute" at bounding box center [115, 300] width 143 height 10
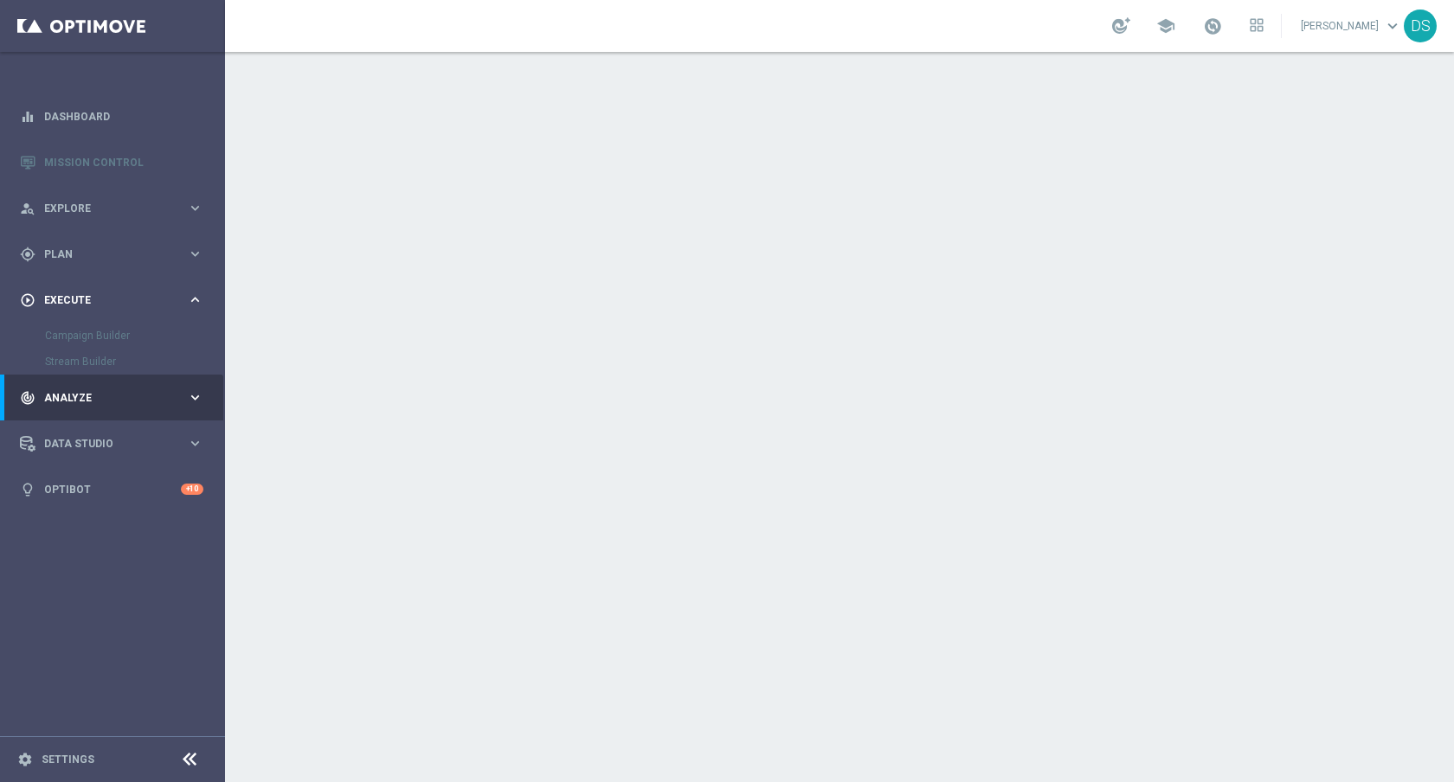
click at [113, 303] on span "Execute" at bounding box center [115, 300] width 143 height 10
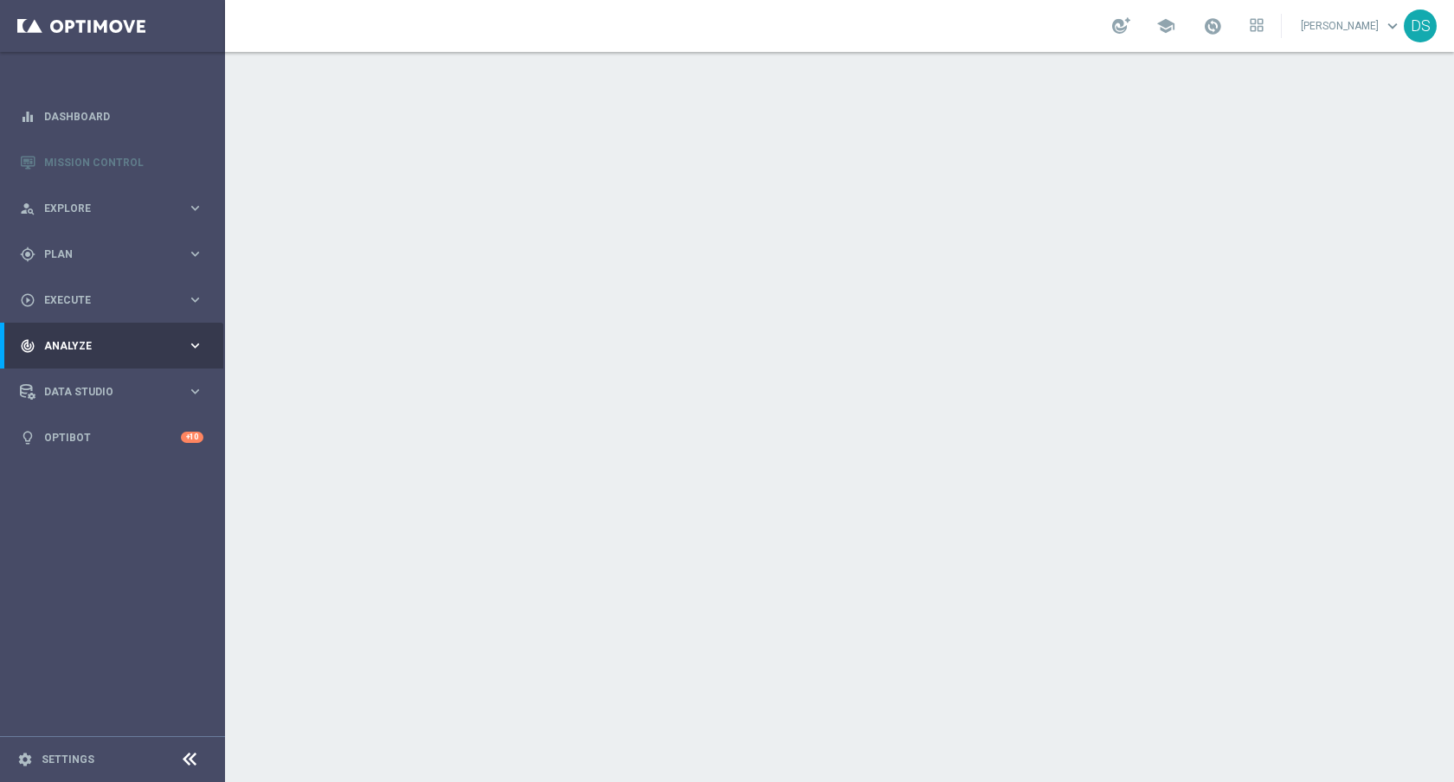
click at [102, 352] on div "track_changes Analyze" at bounding box center [103, 346] width 167 height 16
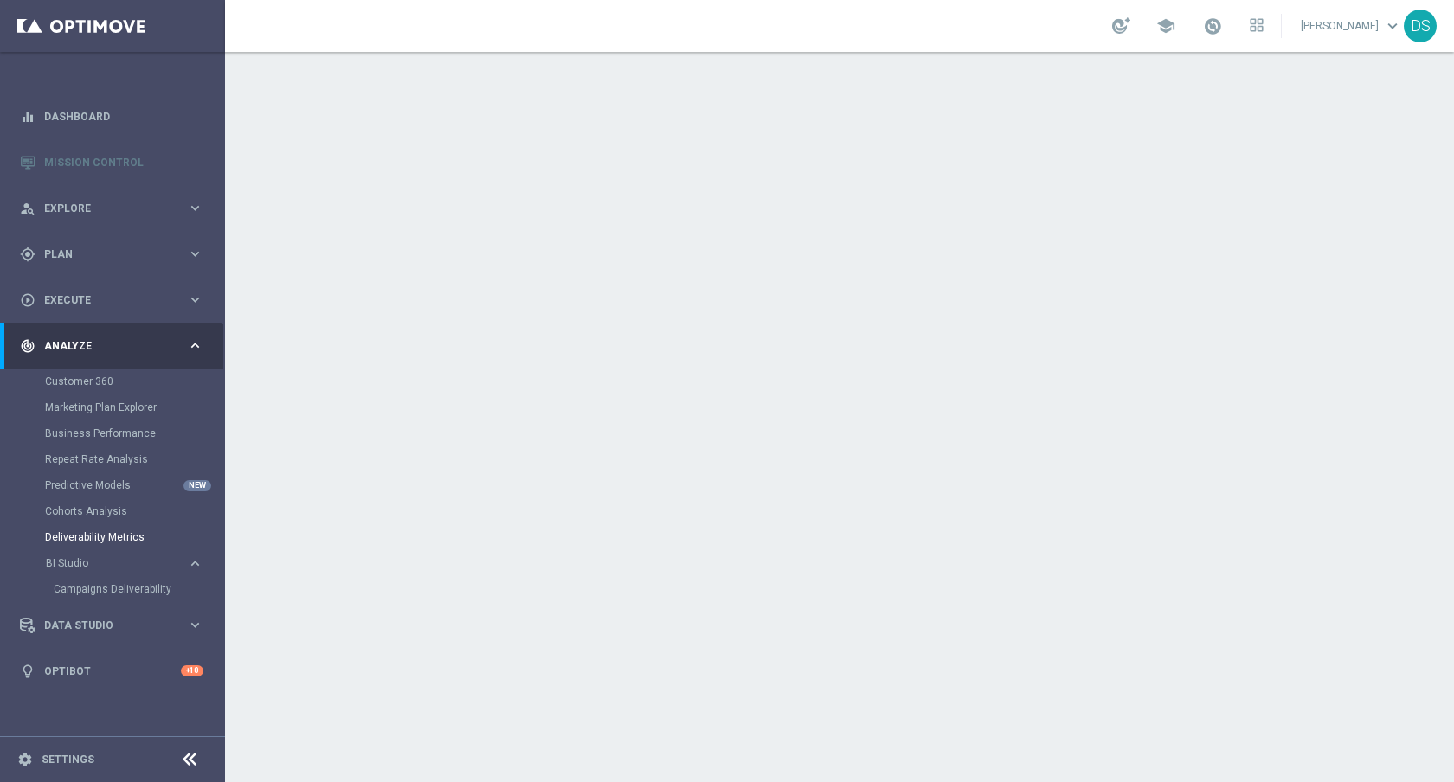
click at [102, 352] on div "track_changes Analyze" at bounding box center [103, 346] width 167 height 16
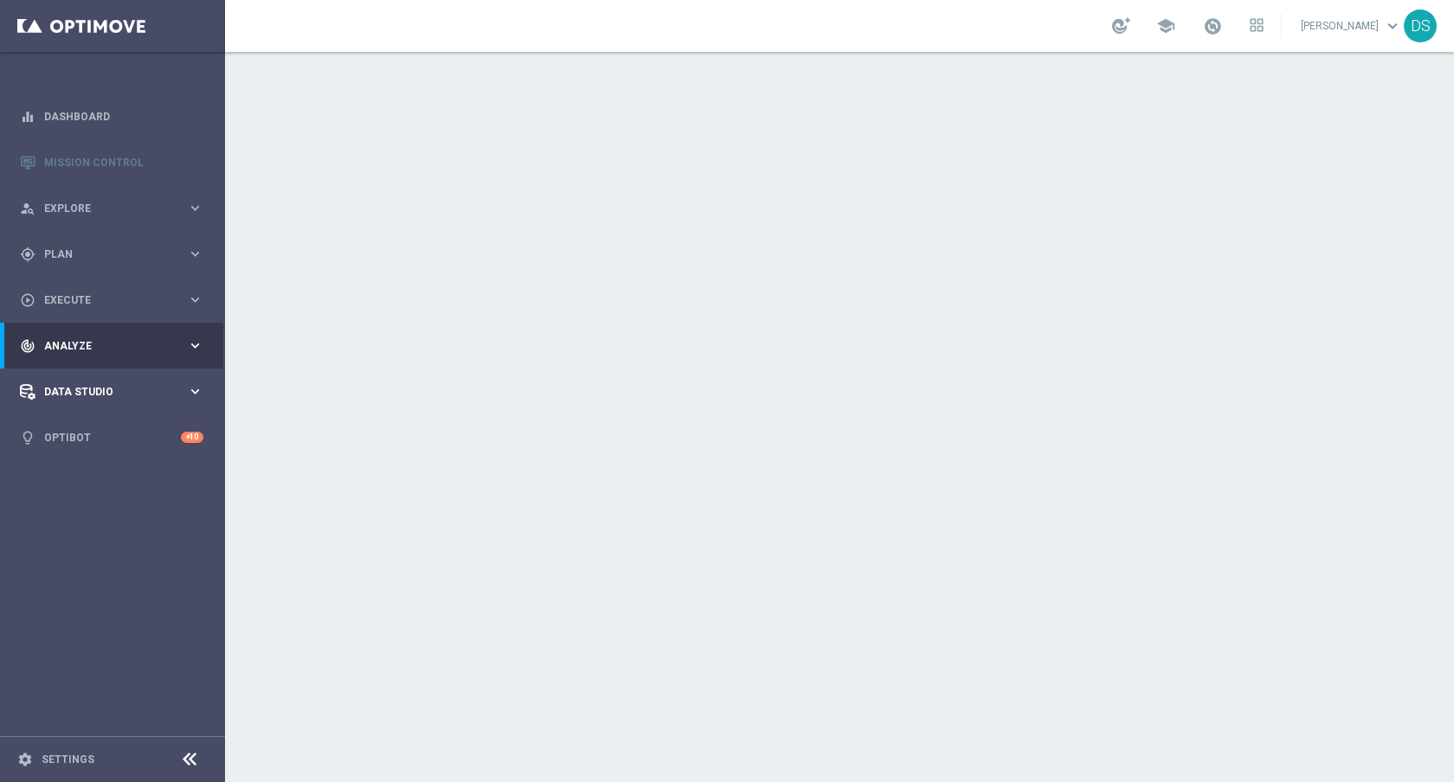
click at [96, 400] on div "Data Studio keyboard_arrow_right" at bounding box center [111, 392] width 223 height 46
click at [180, 750] on icon at bounding box center [189, 760] width 21 height 21
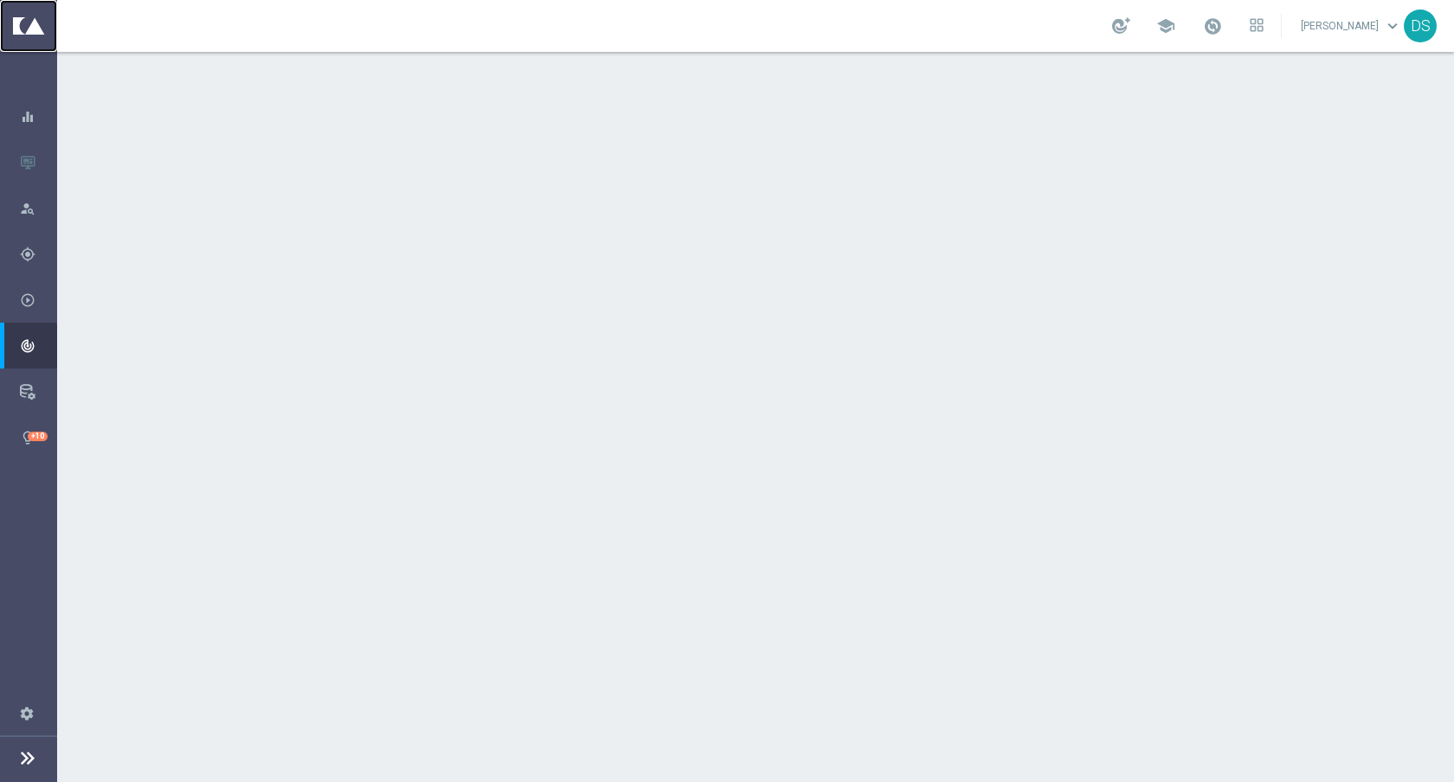
click at [54, 10] on link at bounding box center [28, 26] width 57 height 52
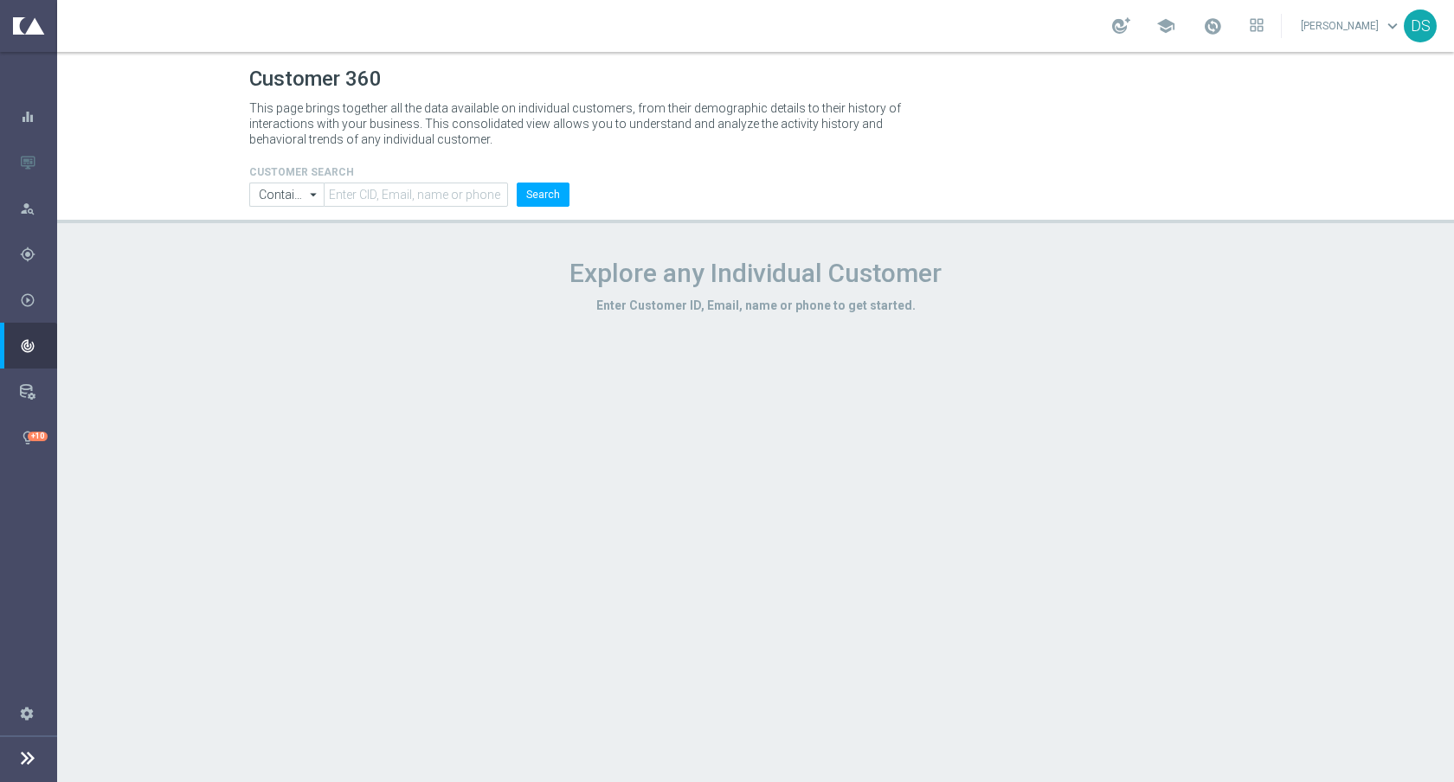
click at [1190, 16] on div "school" at bounding box center [1187, 25] width 151 height 29
click at [1173, 27] on span "school" at bounding box center [1165, 25] width 19 height 19
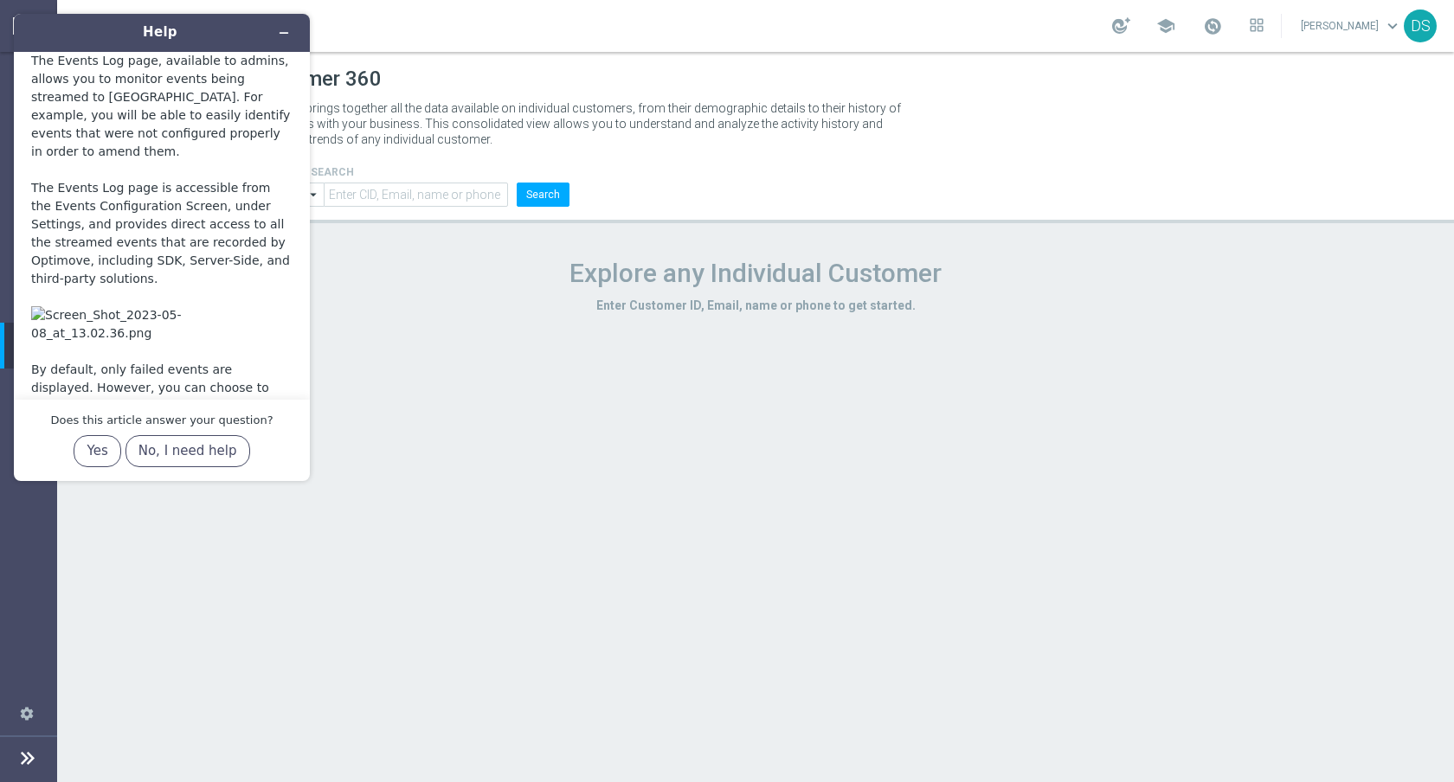
scroll to position [100, 0]
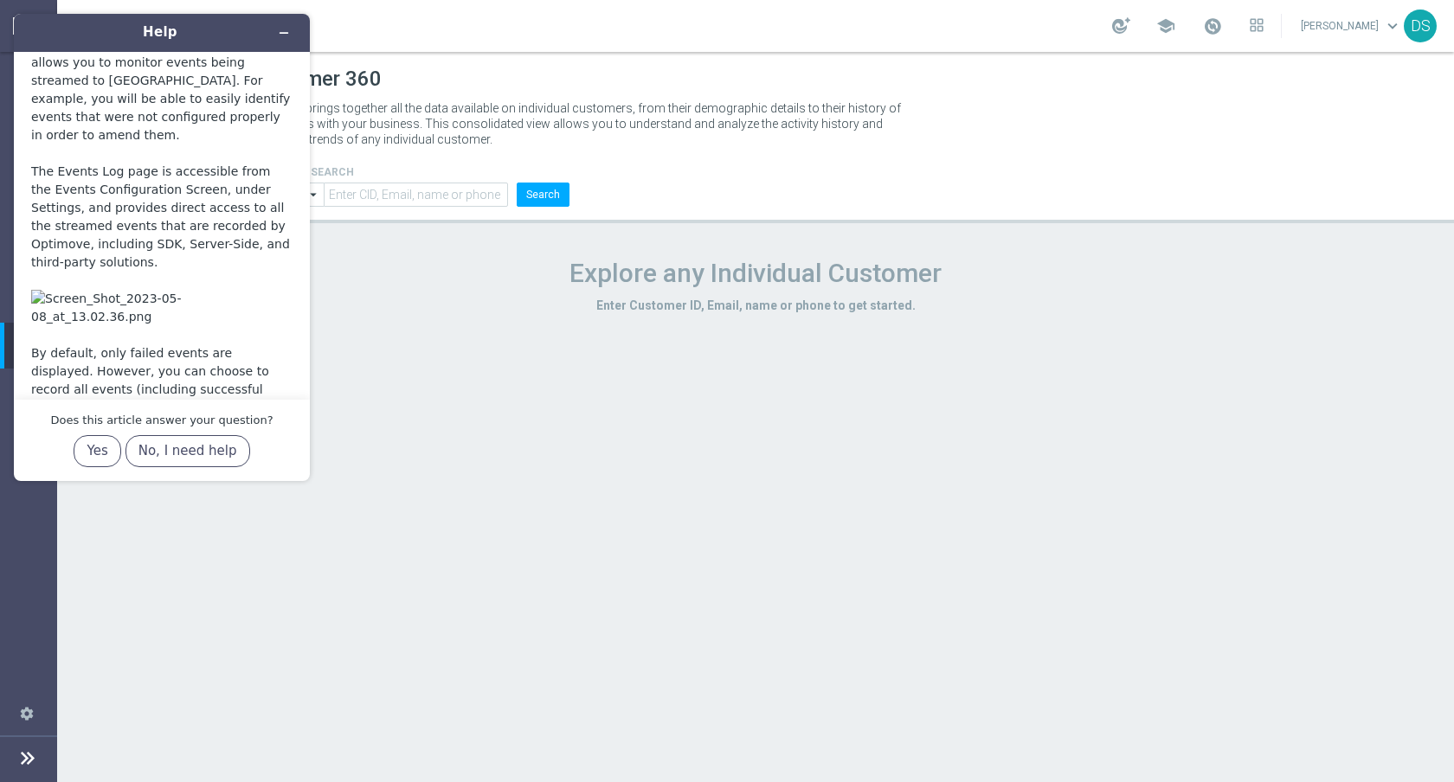
click at [379, 316] on div "Explore any Individual Customer Enter Customer ID, Email, name or phone to get …" at bounding box center [755, 283] width 1039 height 68
click at [285, 29] on icon "Minimize widget" at bounding box center [284, 33] width 12 height 12
